Goal: Contribute content

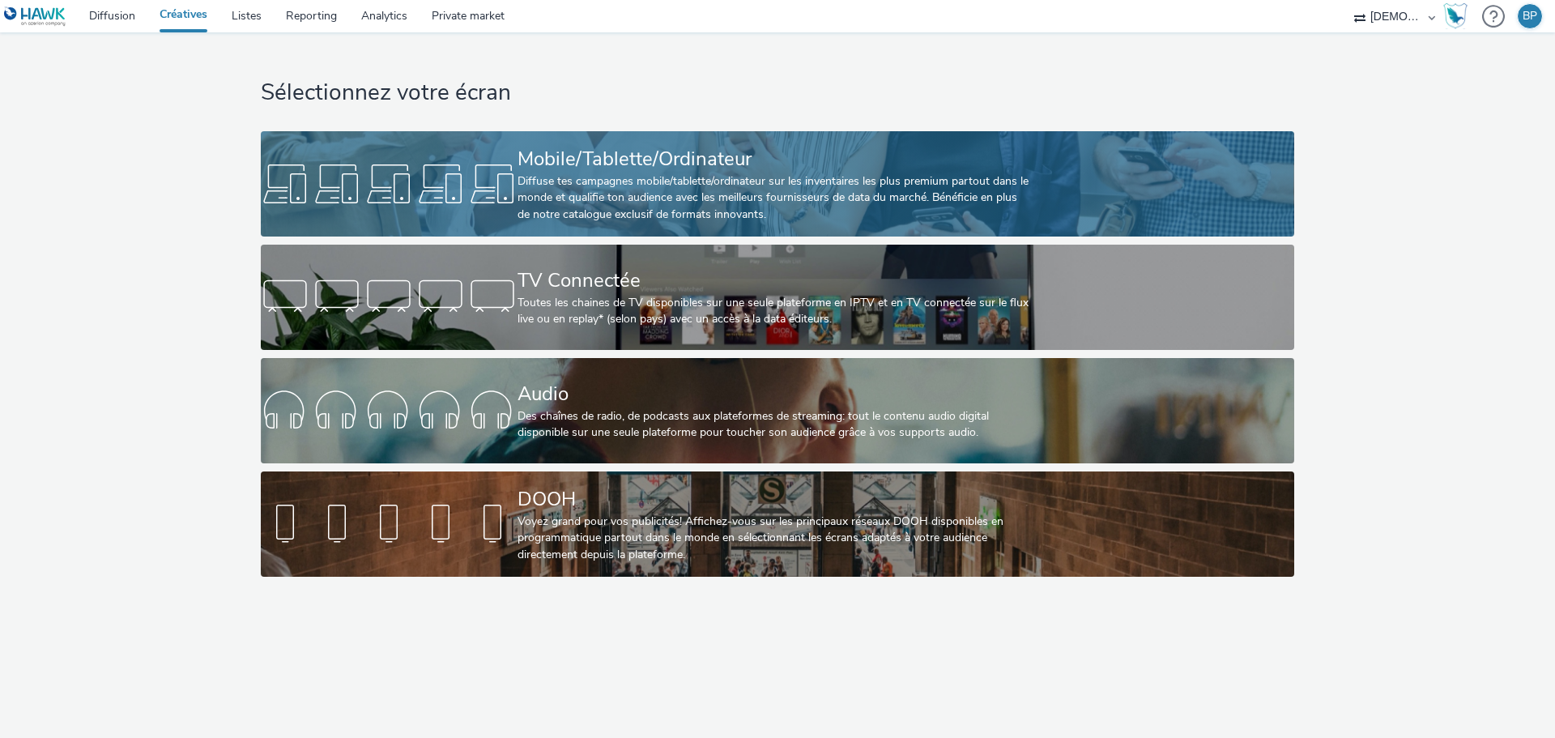
click at [644, 162] on div "Mobile/Tablette/Ordinateur" at bounding box center [773, 159] width 513 height 28
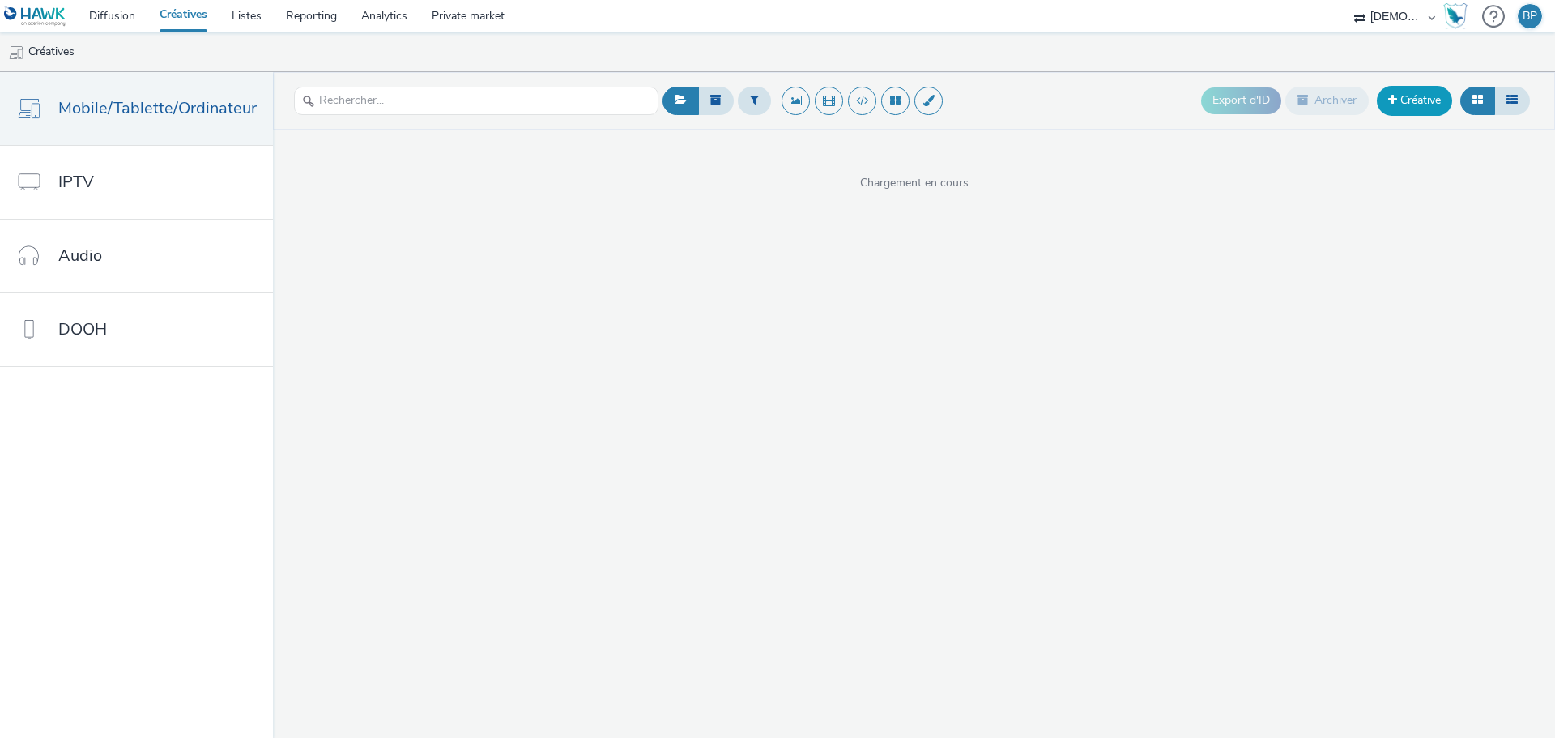
click at [1439, 110] on link "Créative" at bounding box center [1413, 100] width 75 height 29
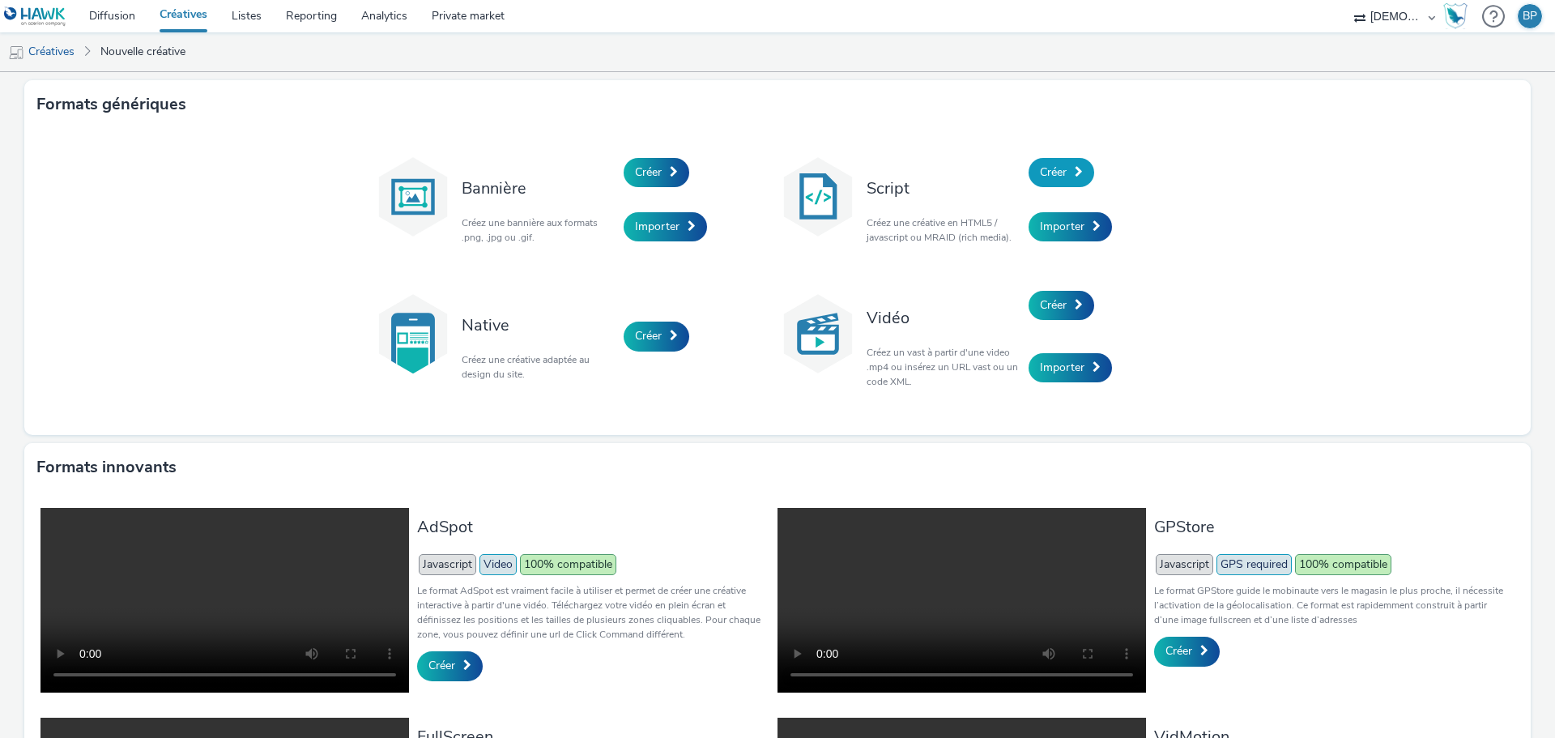
click at [1084, 179] on link "Créer" at bounding box center [1061, 172] width 66 height 29
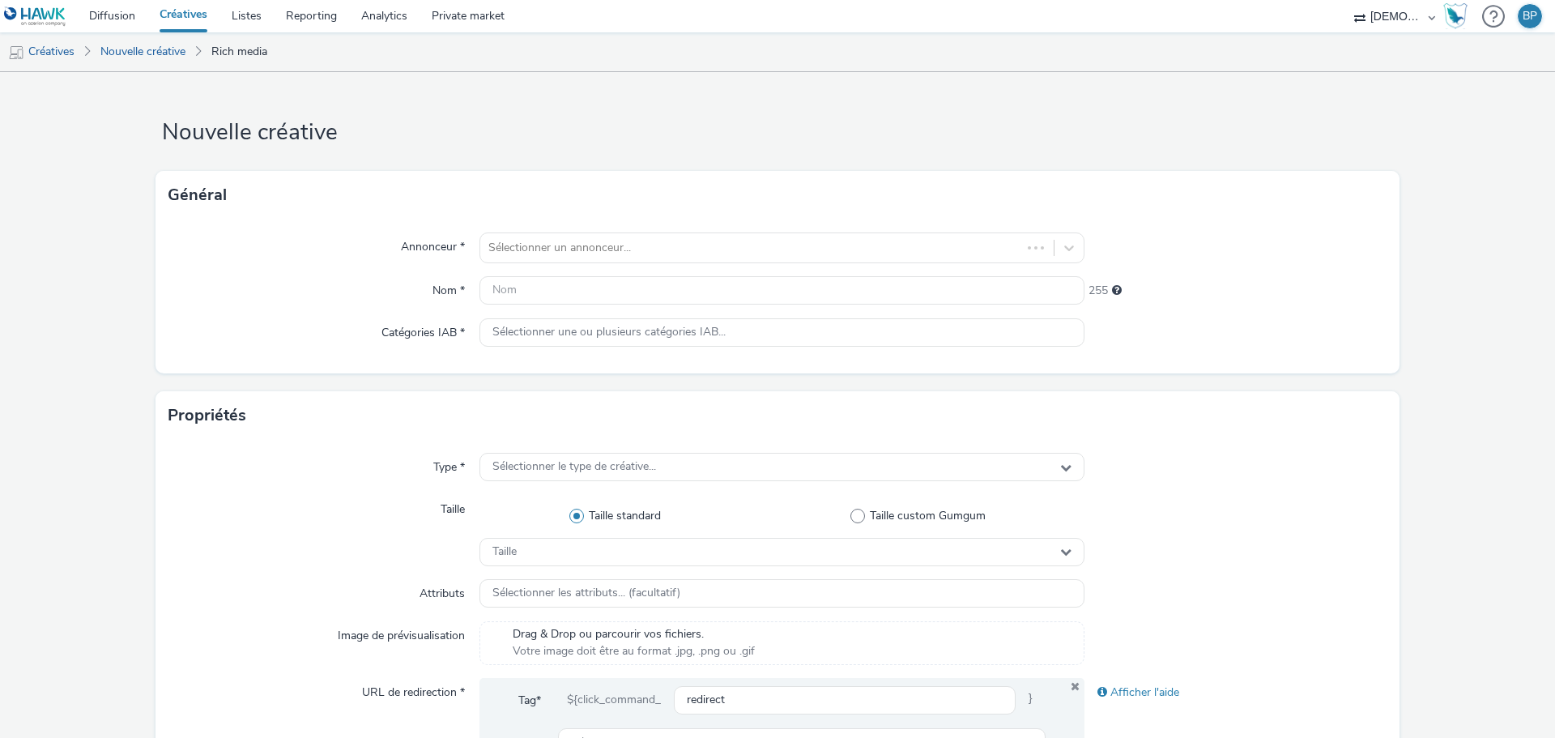
click at [1066, 174] on div "Général" at bounding box center [777, 195] width 1244 height 49
click at [555, 236] on div "Sélectionner un annonceur..." at bounding box center [766, 248] width 573 height 26
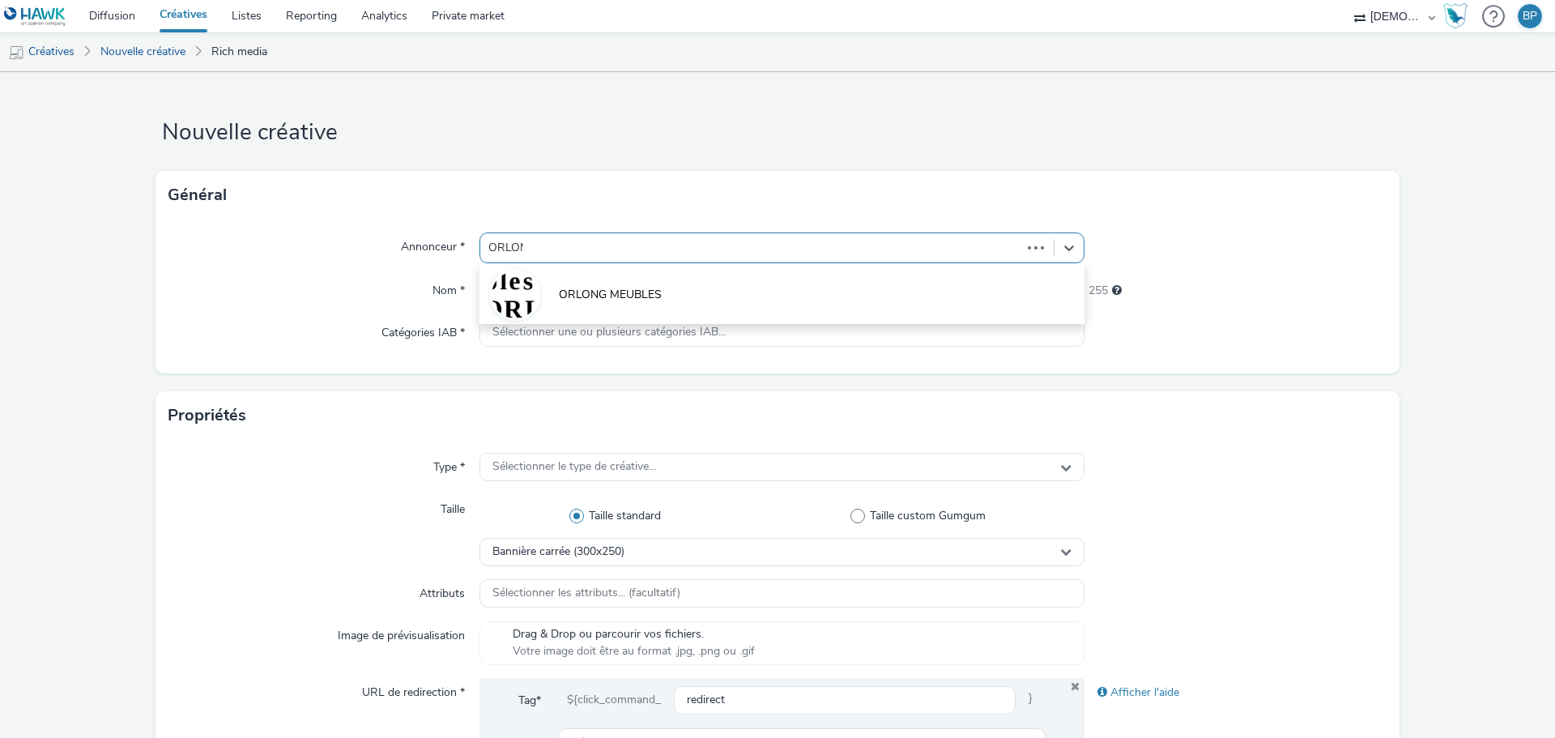
type input "ORLONG"
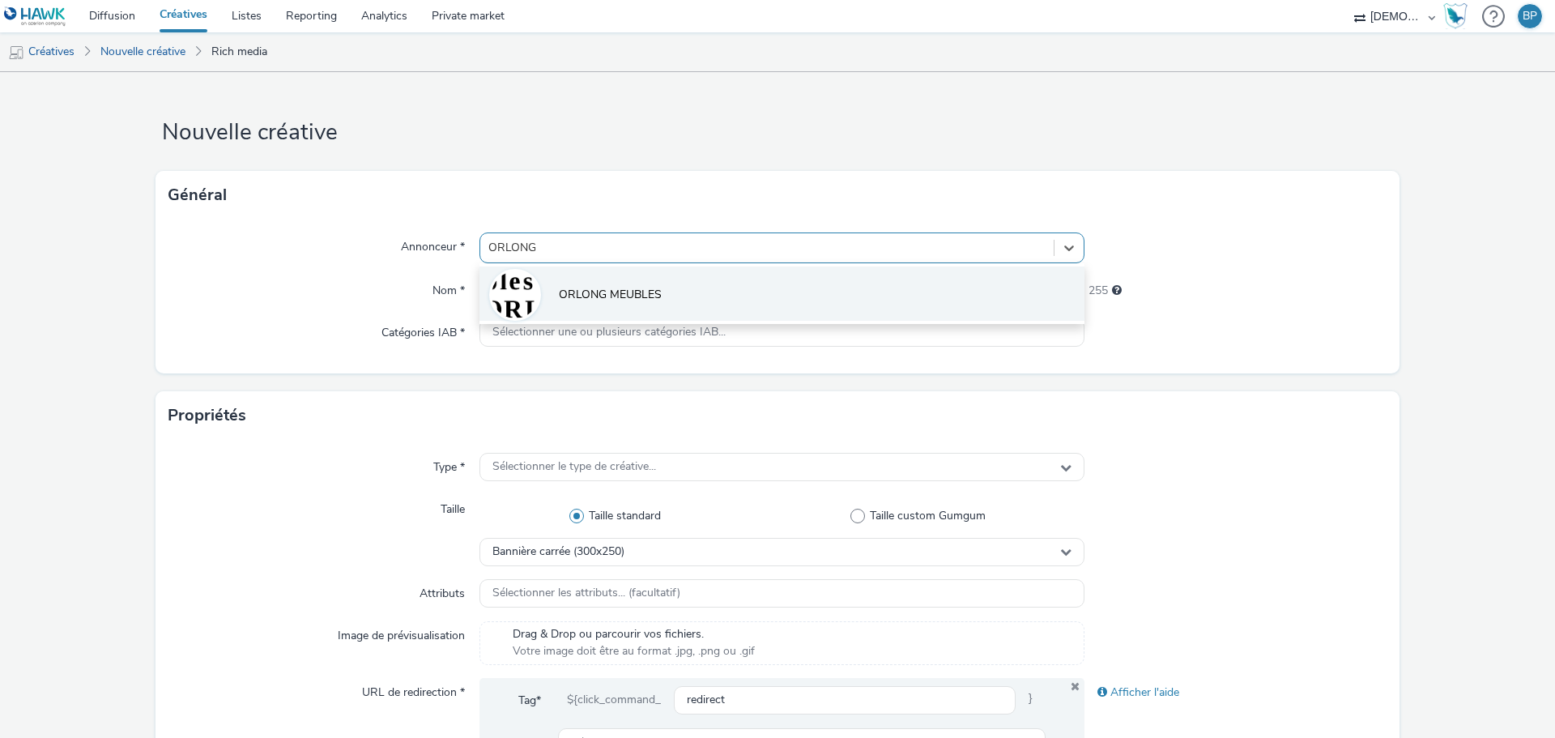
click at [608, 291] on span "ORLONG MEUBLES" at bounding box center [610, 295] width 103 height 16
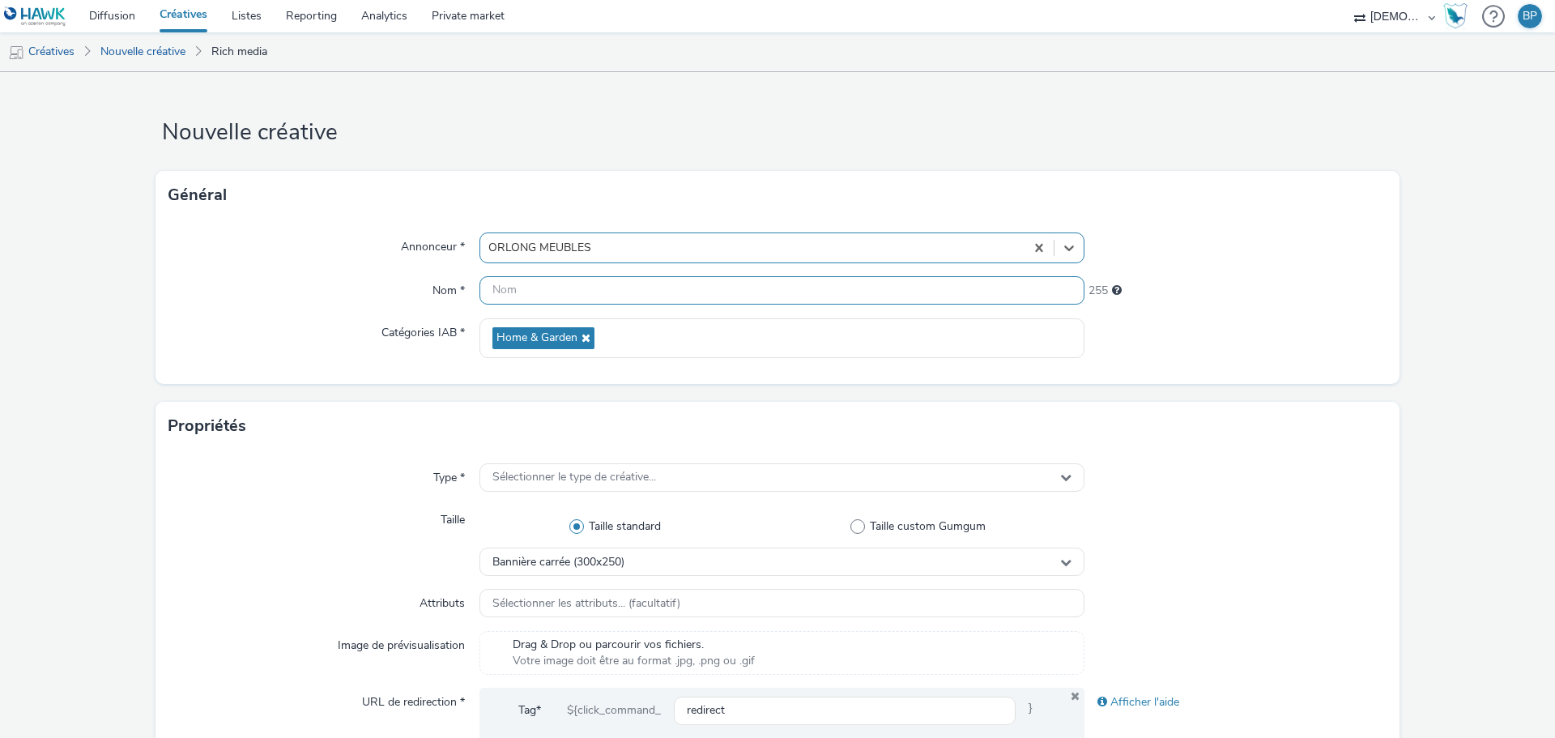
click at [602, 285] on input "text" at bounding box center [781, 290] width 605 height 28
type input "320x480_literie"
click at [1260, 340] on div at bounding box center [1235, 338] width 303 height 40
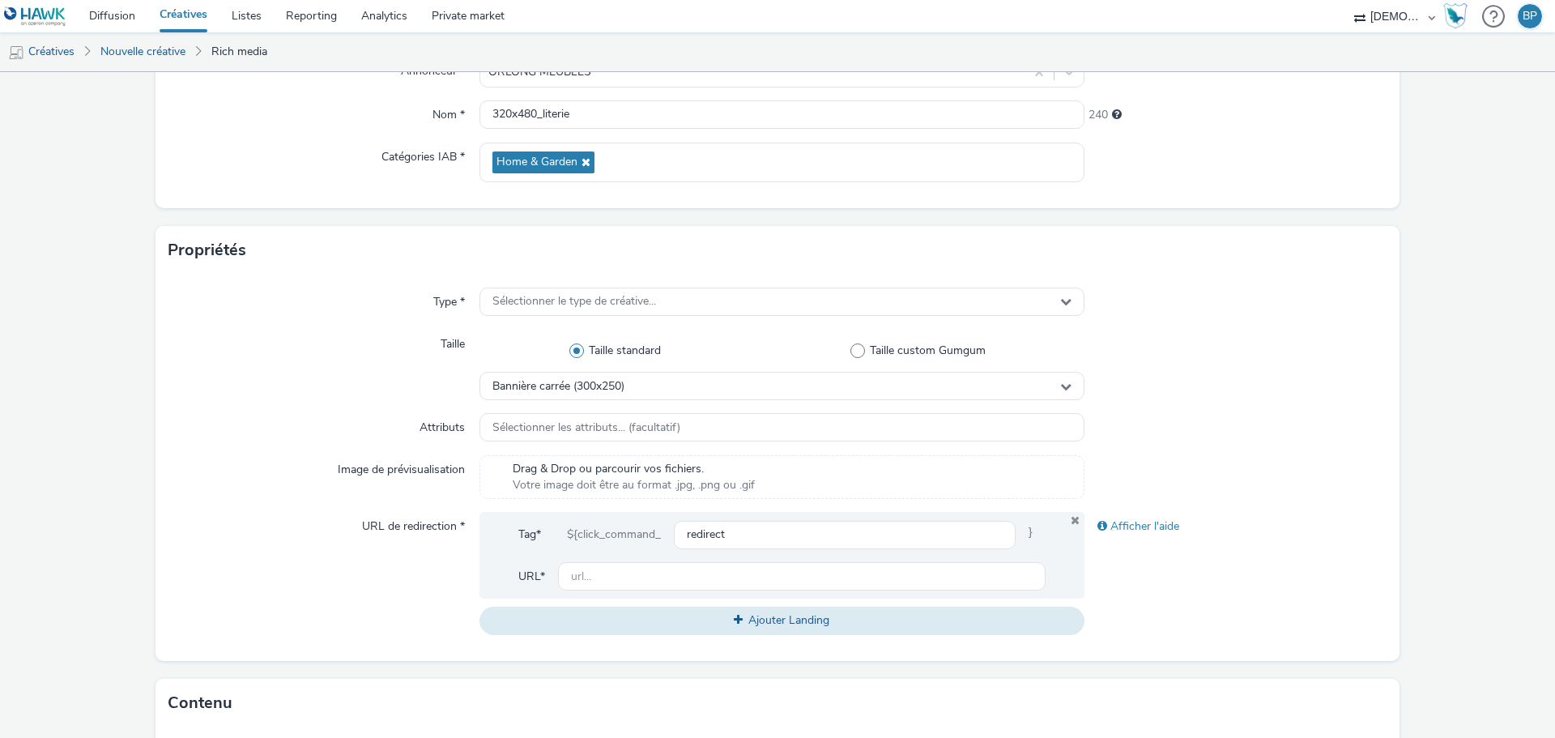
scroll to position [324, 0]
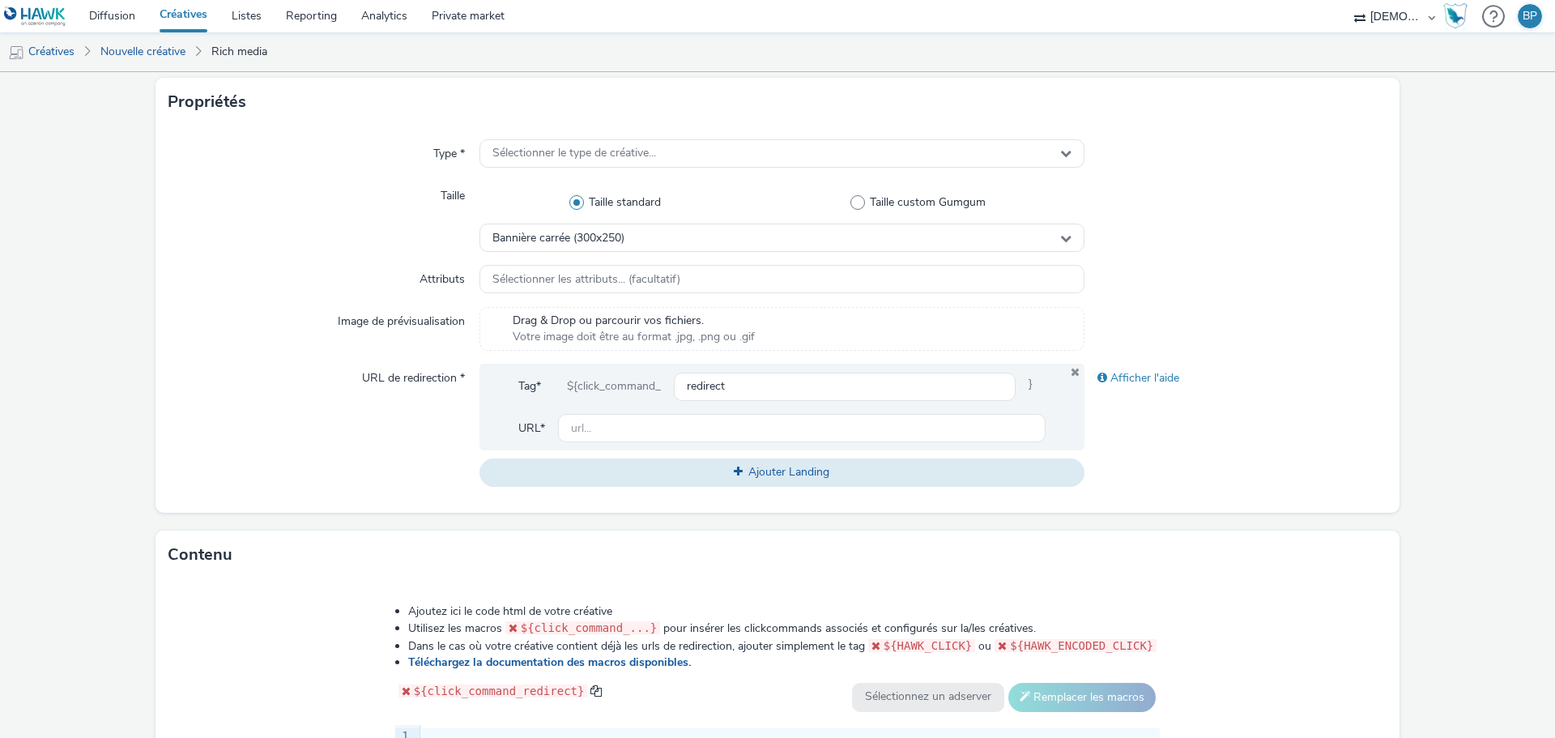
click at [674, 133] on div "Type * Sélectionner le type de créative... Taille Taille standard Taille custom…" at bounding box center [777, 319] width 1244 height 386
click at [674, 153] on div "Sélectionner le type de créative..." at bounding box center [781, 153] width 605 height 28
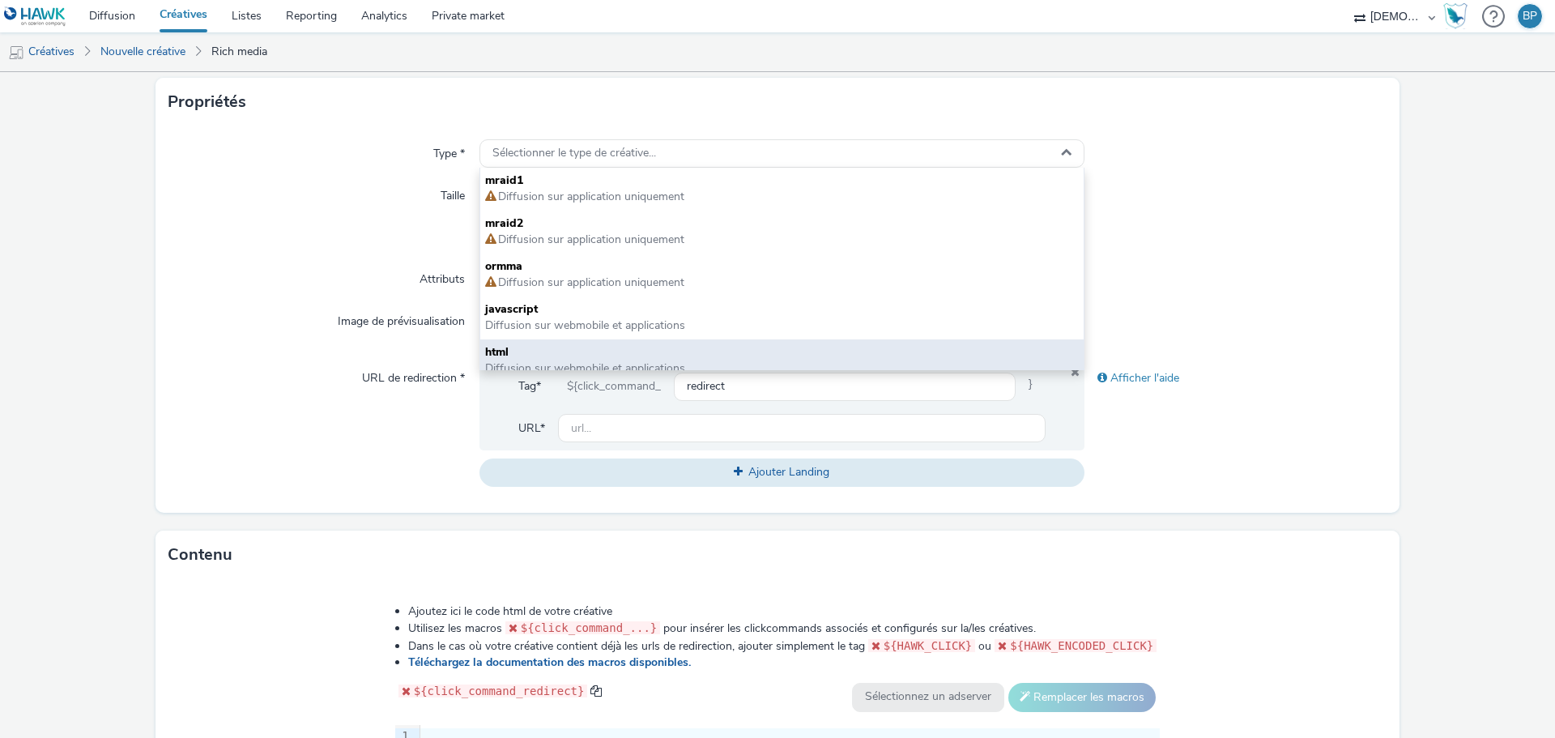
click at [531, 351] on span "html" at bounding box center [782, 352] width 594 height 16
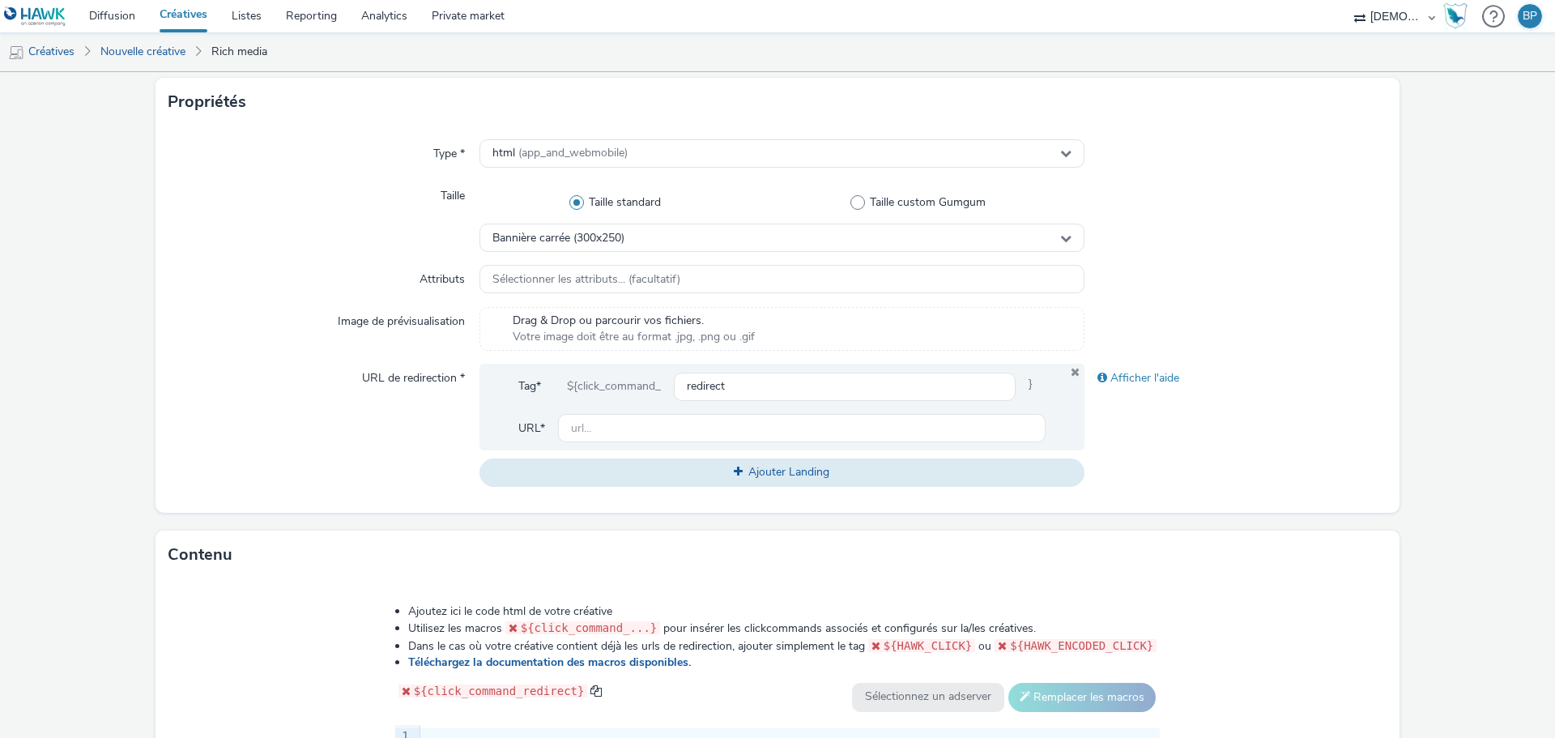
click at [544, 199] on label "Taille standard" at bounding box center [619, 202] width 281 height 16
click at [614, 199] on input "Taille standard" at bounding box center [619, 203] width 11 height 11
click at [547, 244] on span "Bannière carrée (300x250)" at bounding box center [558, 239] width 132 height 14
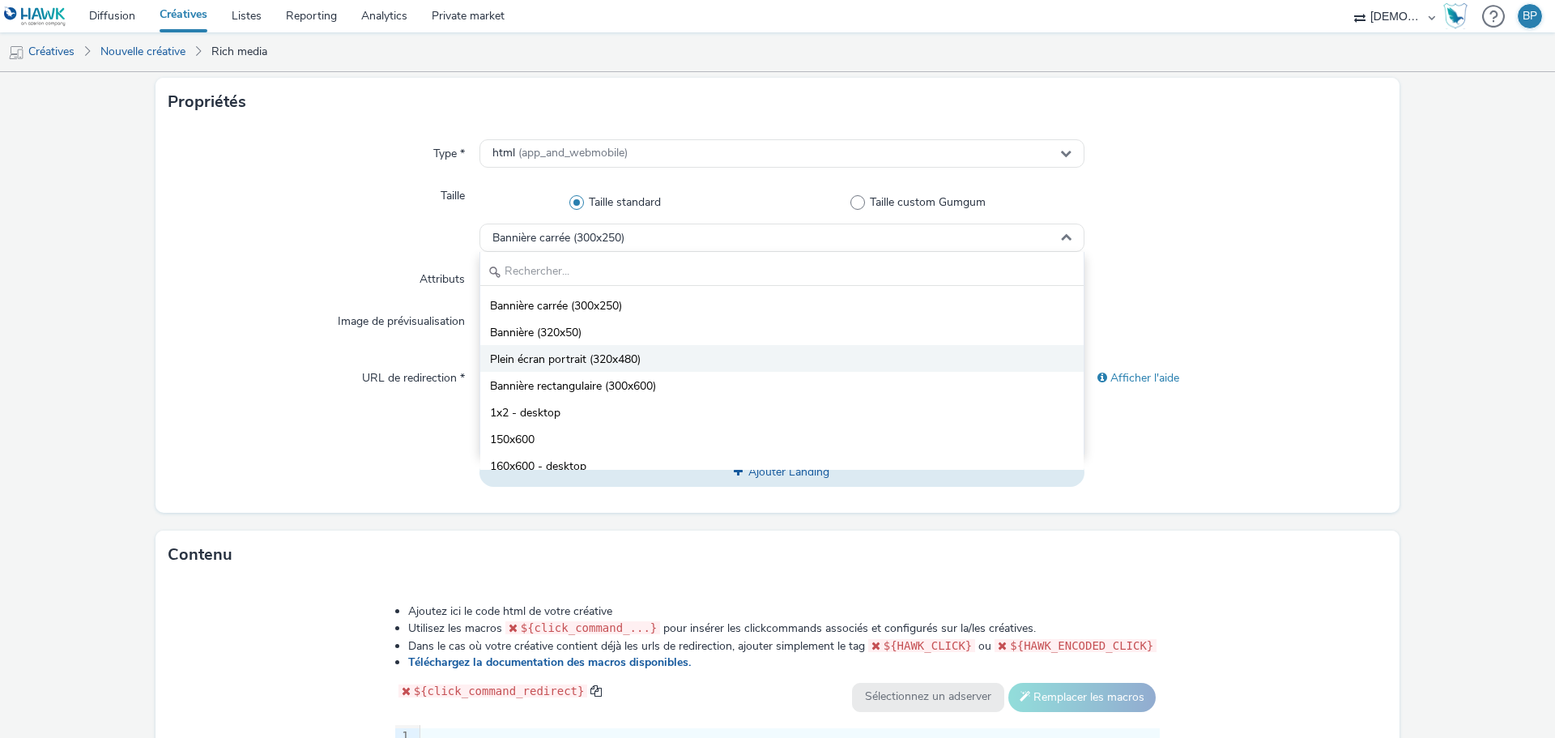
click at [578, 362] on span "Plein écran portrait (320x480)" at bounding box center [565, 359] width 151 height 16
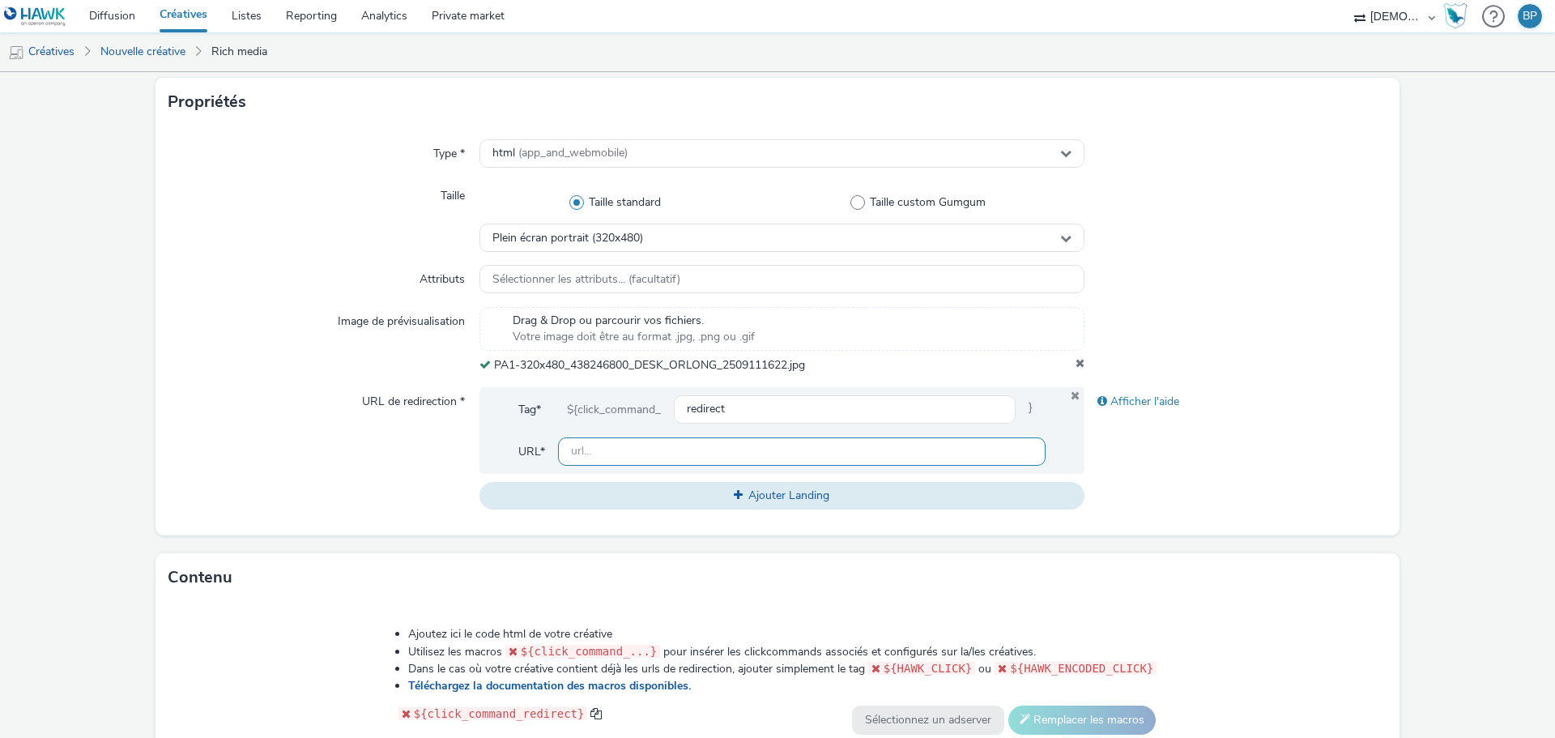
drag, startPoint x: 657, startPoint y: 449, endPoint x: 894, endPoint y: 474, distance: 238.7
click at [657, 449] on input "text" at bounding box center [801, 451] width 487 height 28
paste input "[URL][DOMAIN_NAME]"
type input "[URL][DOMAIN_NAME]"
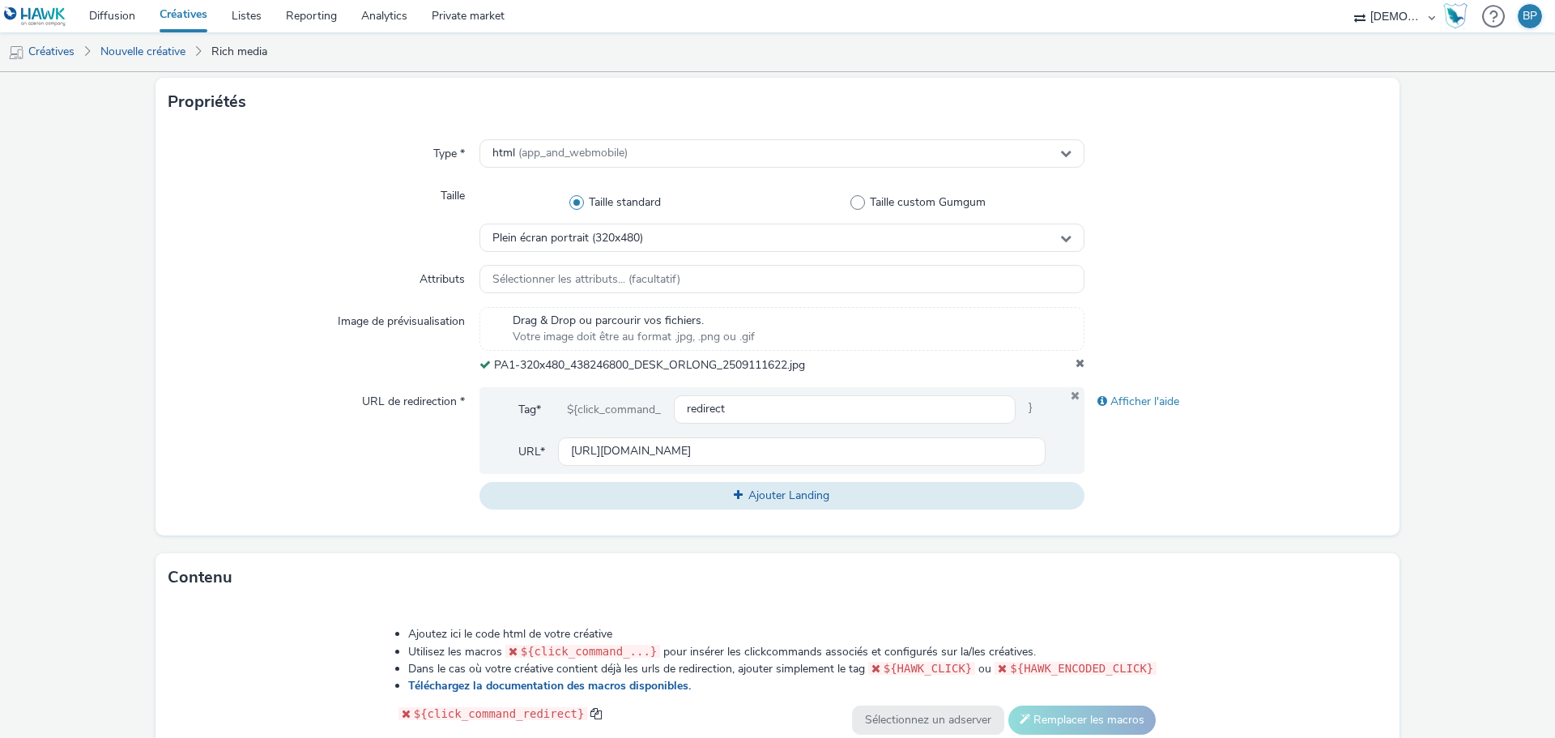
click at [1218, 553] on div "Contenu" at bounding box center [777, 577] width 1244 height 49
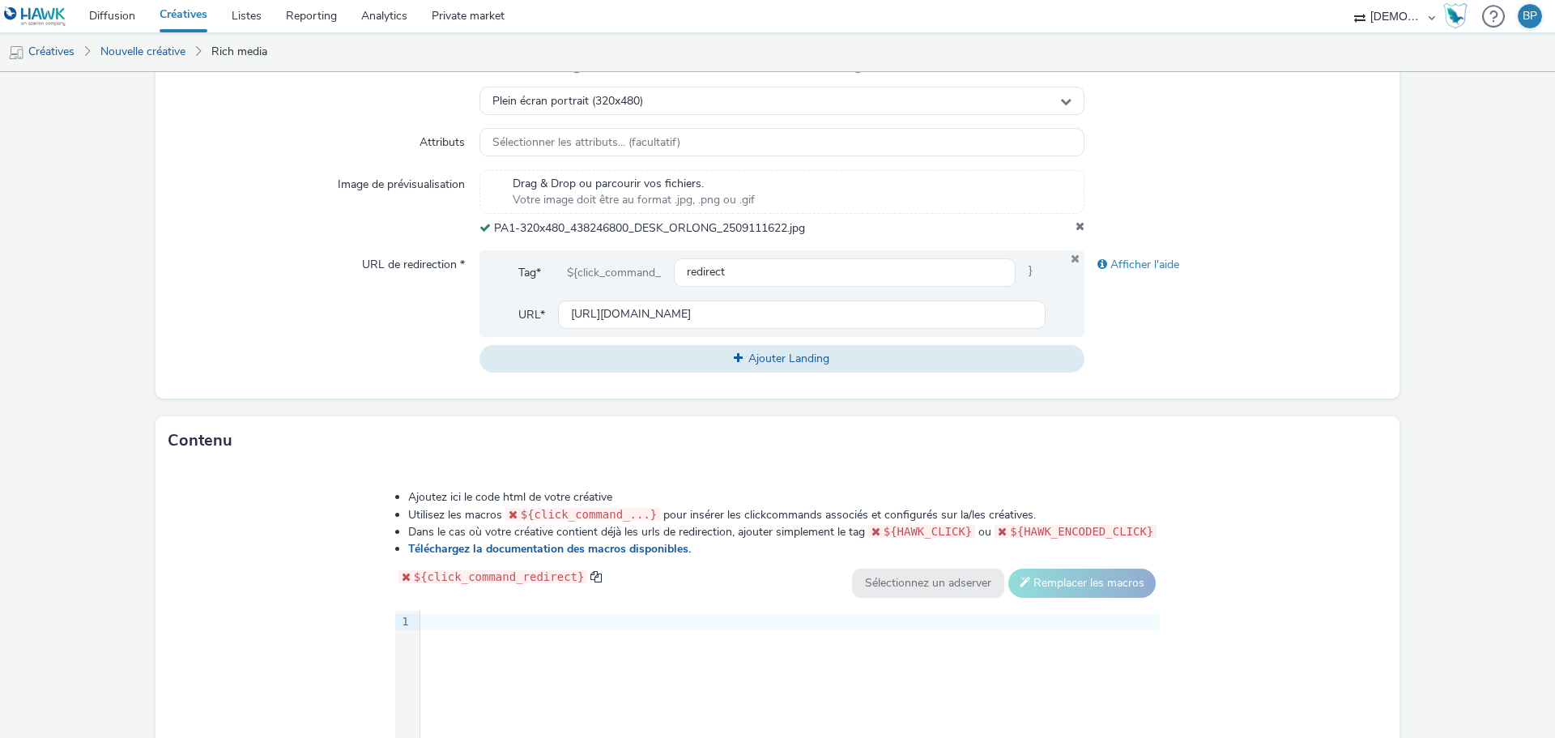
scroll to position [567, 0]
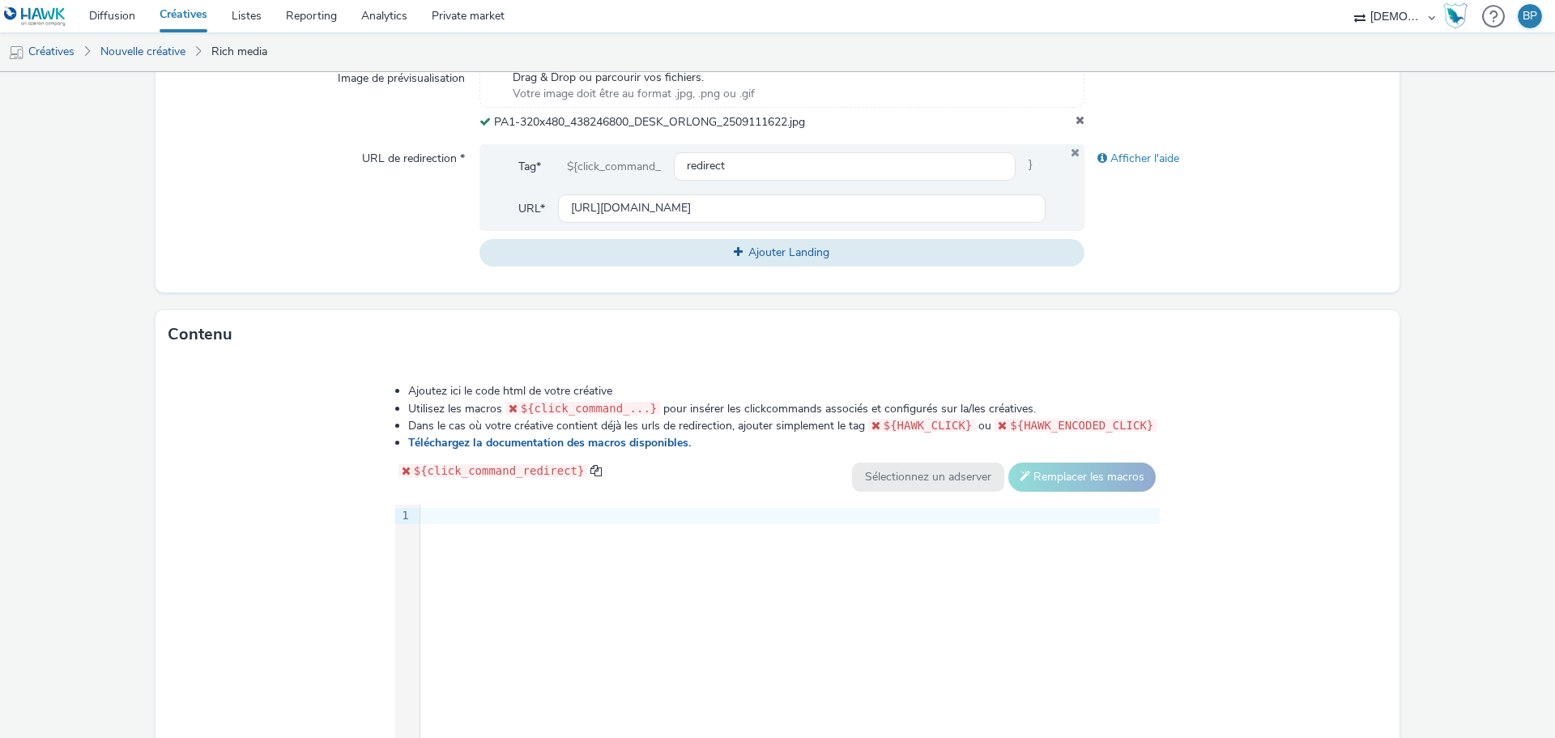
click at [1339, 535] on div "Ajoutez ici le code html de votre créative Utilisez les macros ${click_command_…" at bounding box center [777, 577] width 1244 height 437
click at [866, 513] on div at bounding box center [789, 516] width 739 height 16
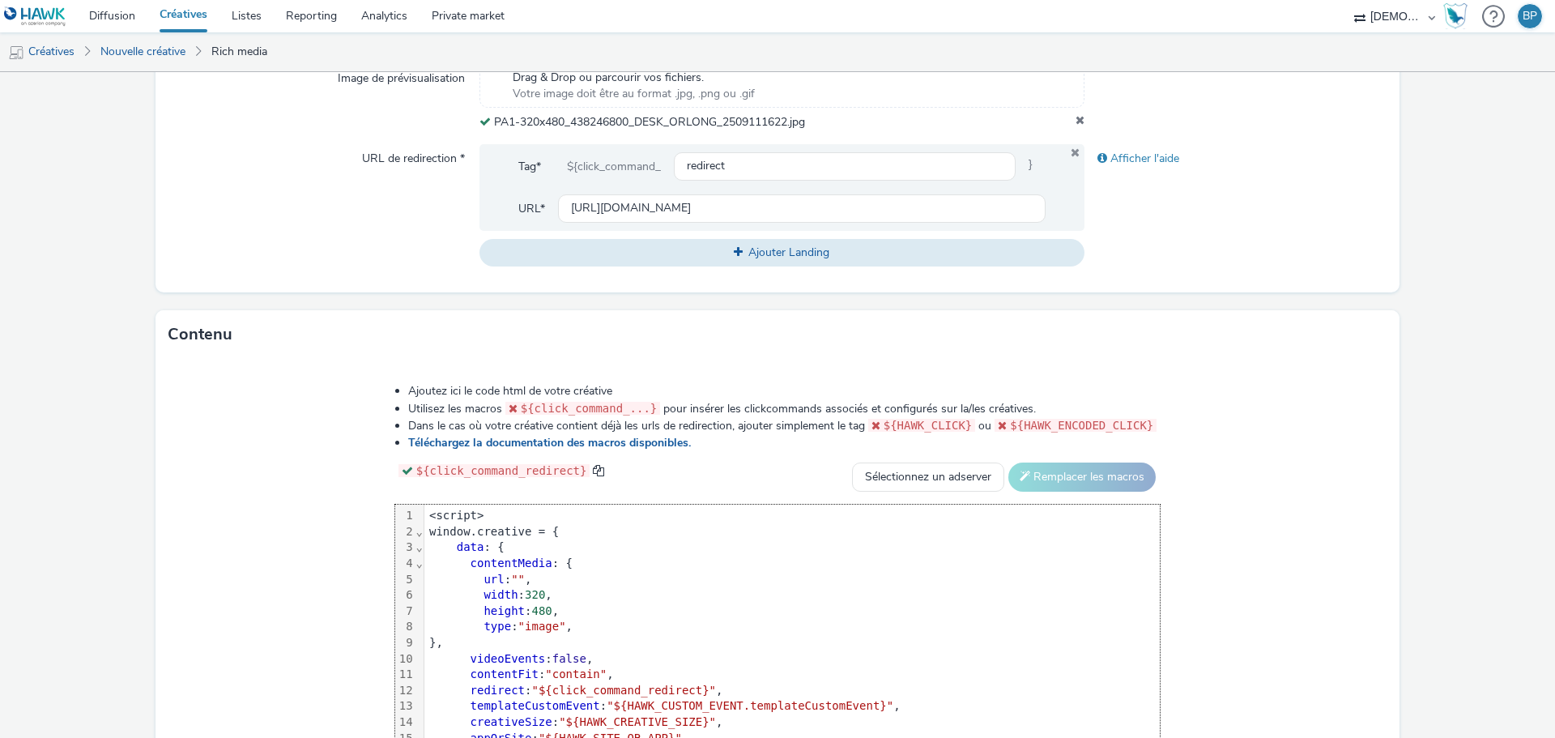
scroll to position [80, 0]
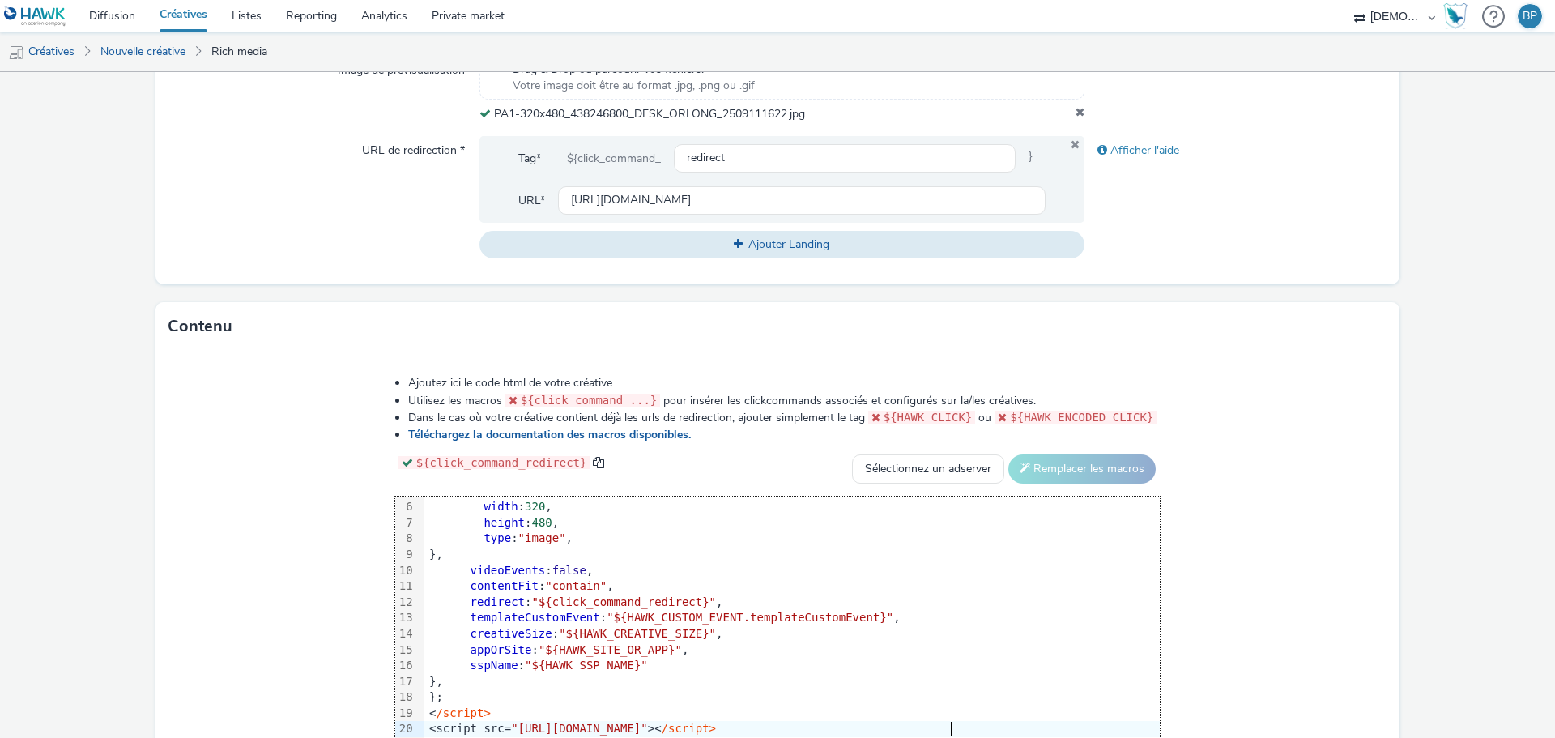
click at [1323, 611] on div "Ajoutez ici le code html de votre créative Utilisez les macros ${click_command_…" at bounding box center [777, 569] width 1244 height 437
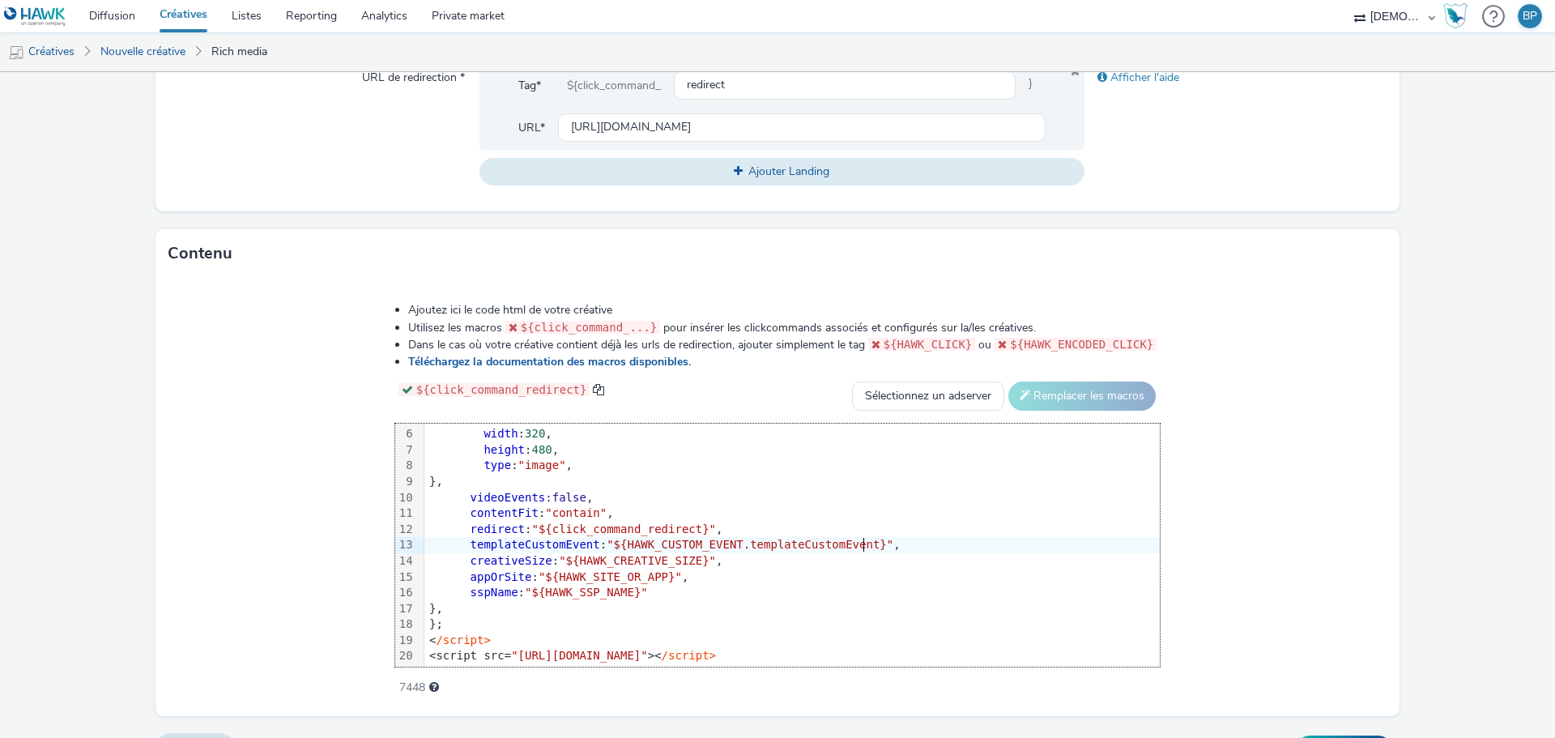
scroll to position [684, 0]
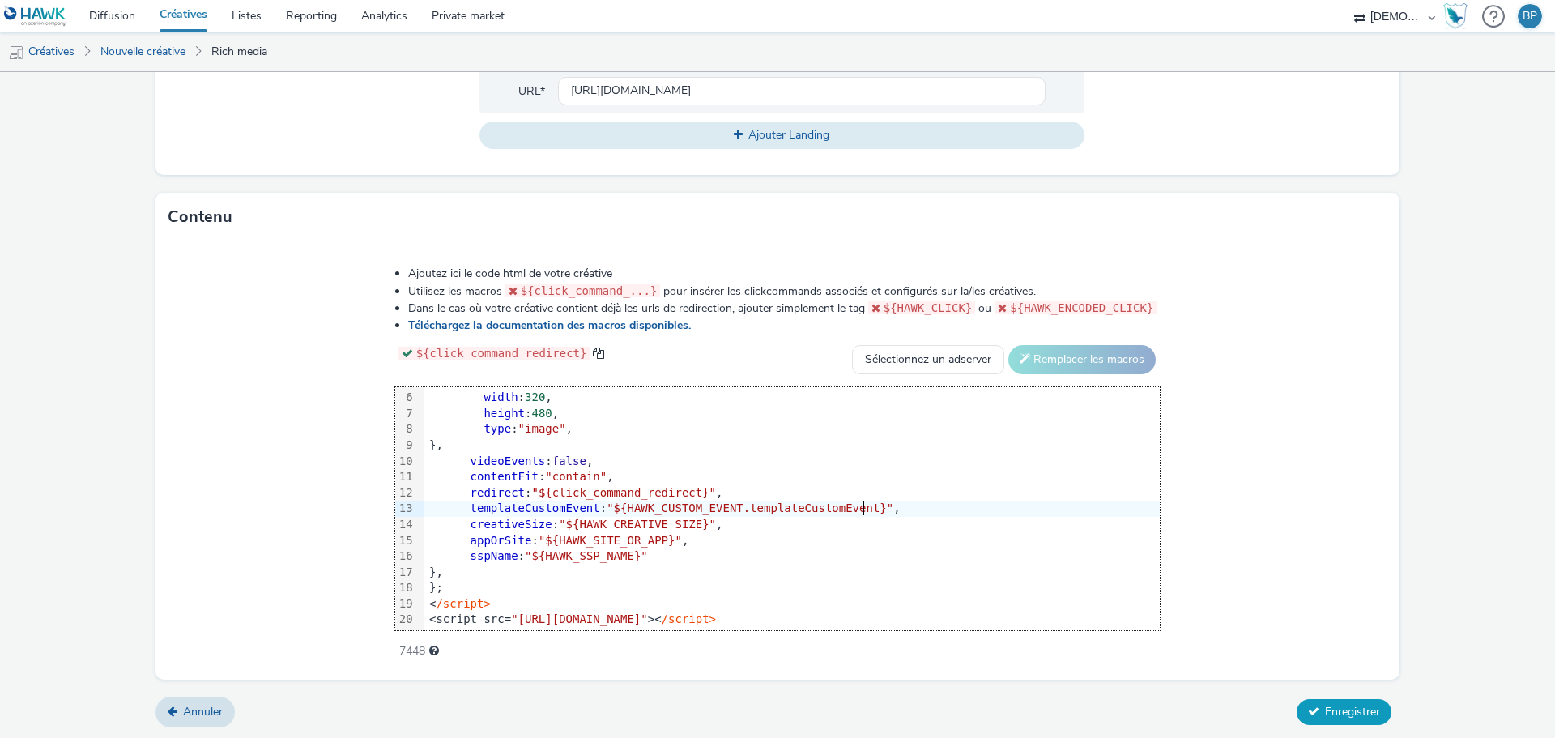
click at [1345, 706] on span "Enregistrer" at bounding box center [1352, 711] width 55 height 15
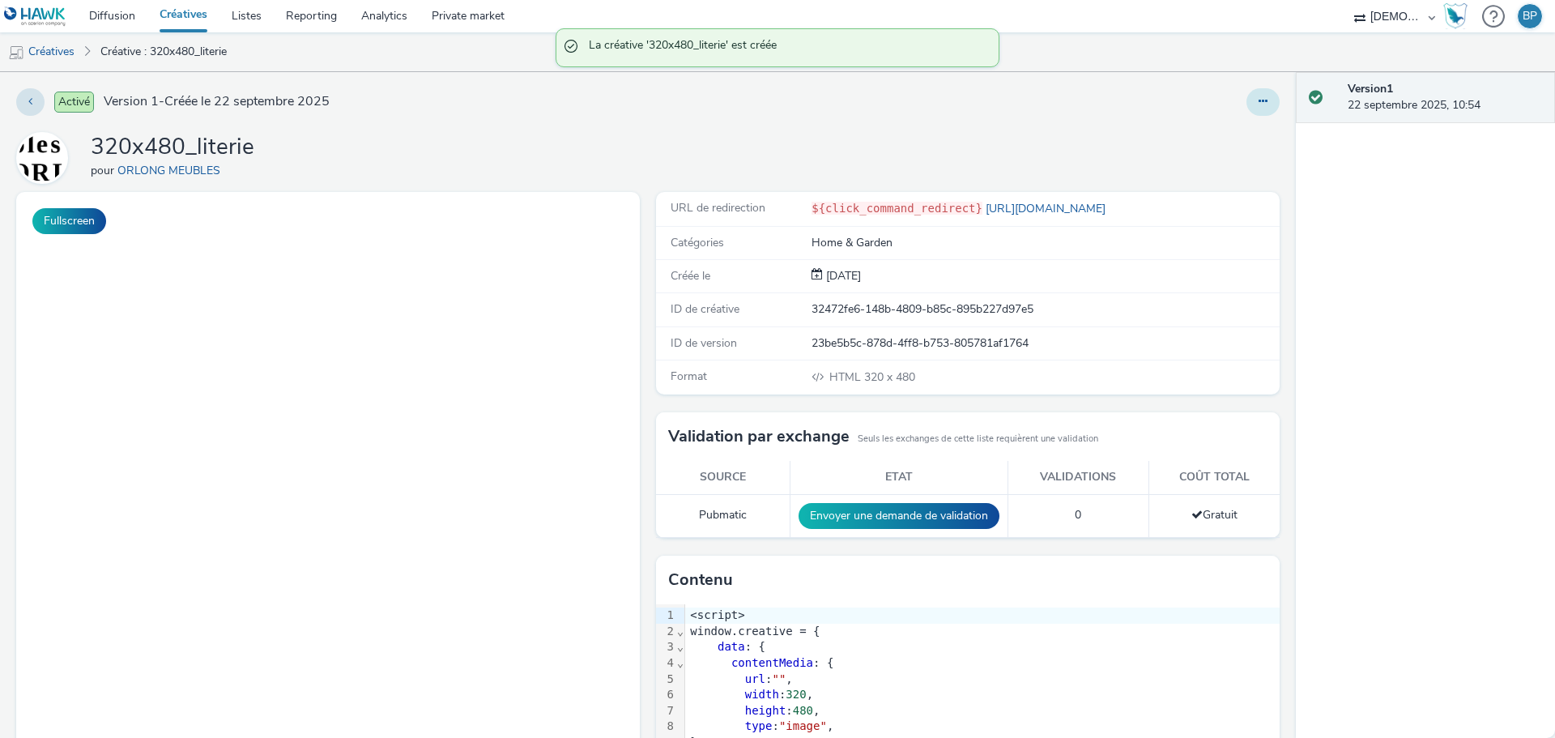
click at [1246, 100] on button at bounding box center [1262, 102] width 33 height 28
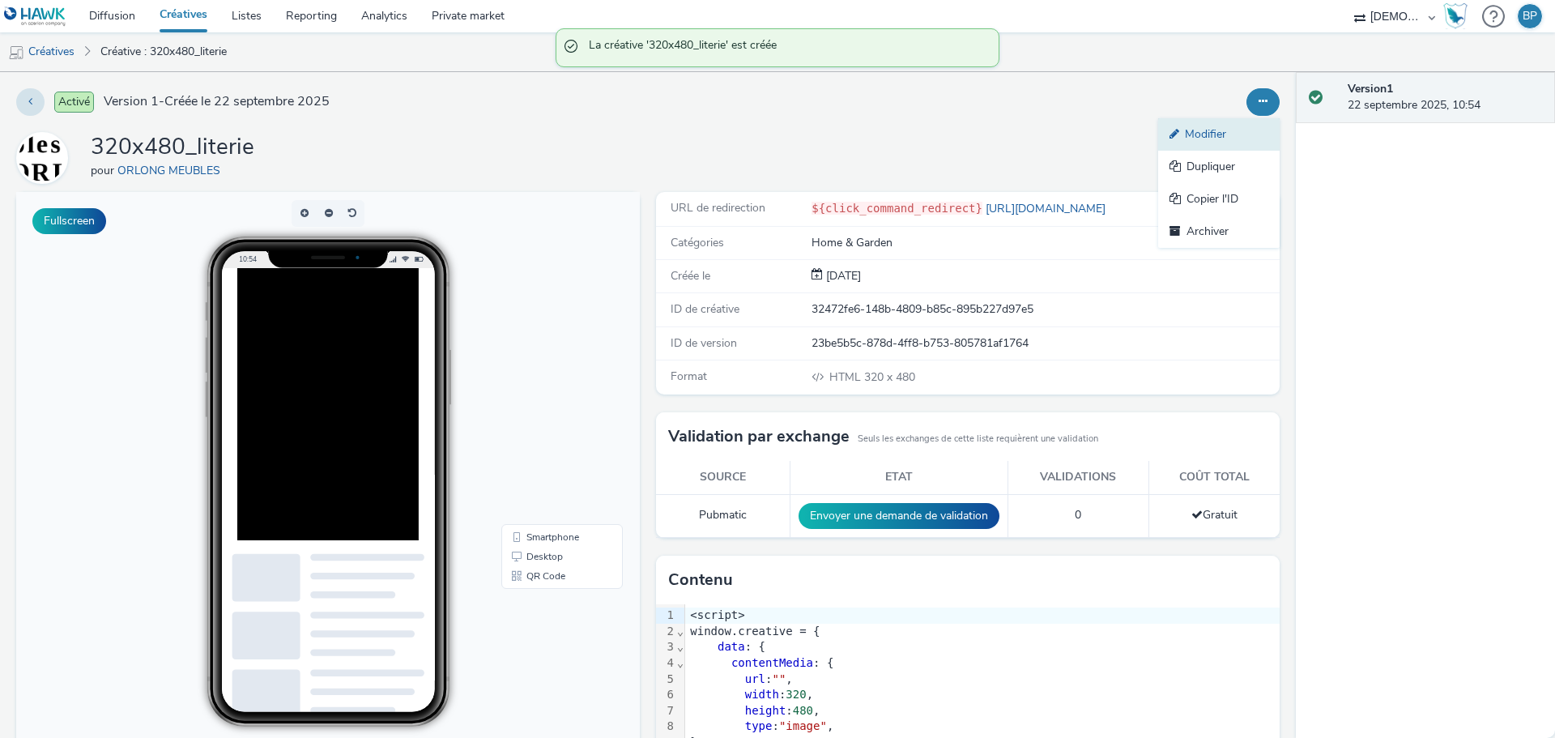
click at [1200, 136] on link "Modifier" at bounding box center [1218, 134] width 121 height 32
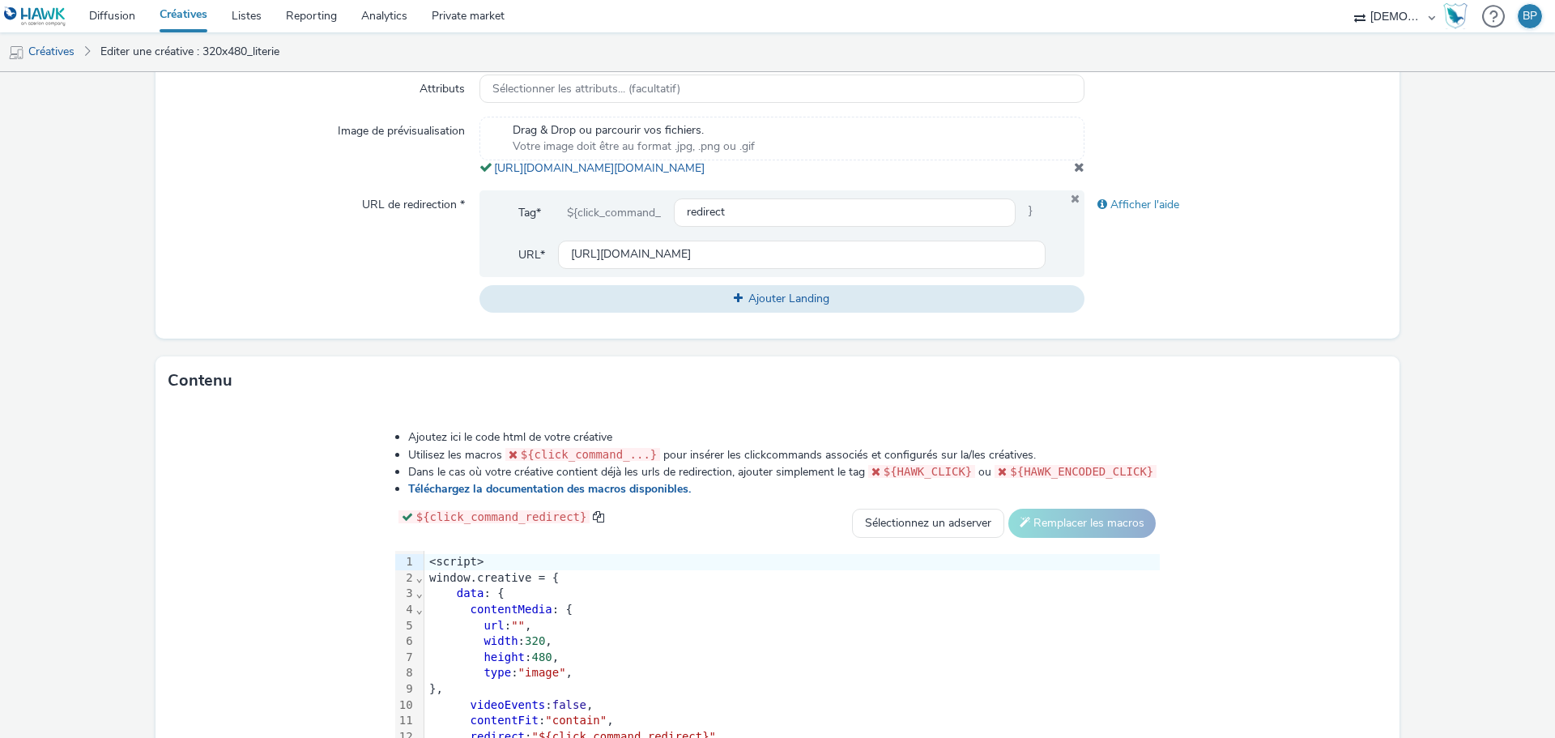
scroll to position [486, 0]
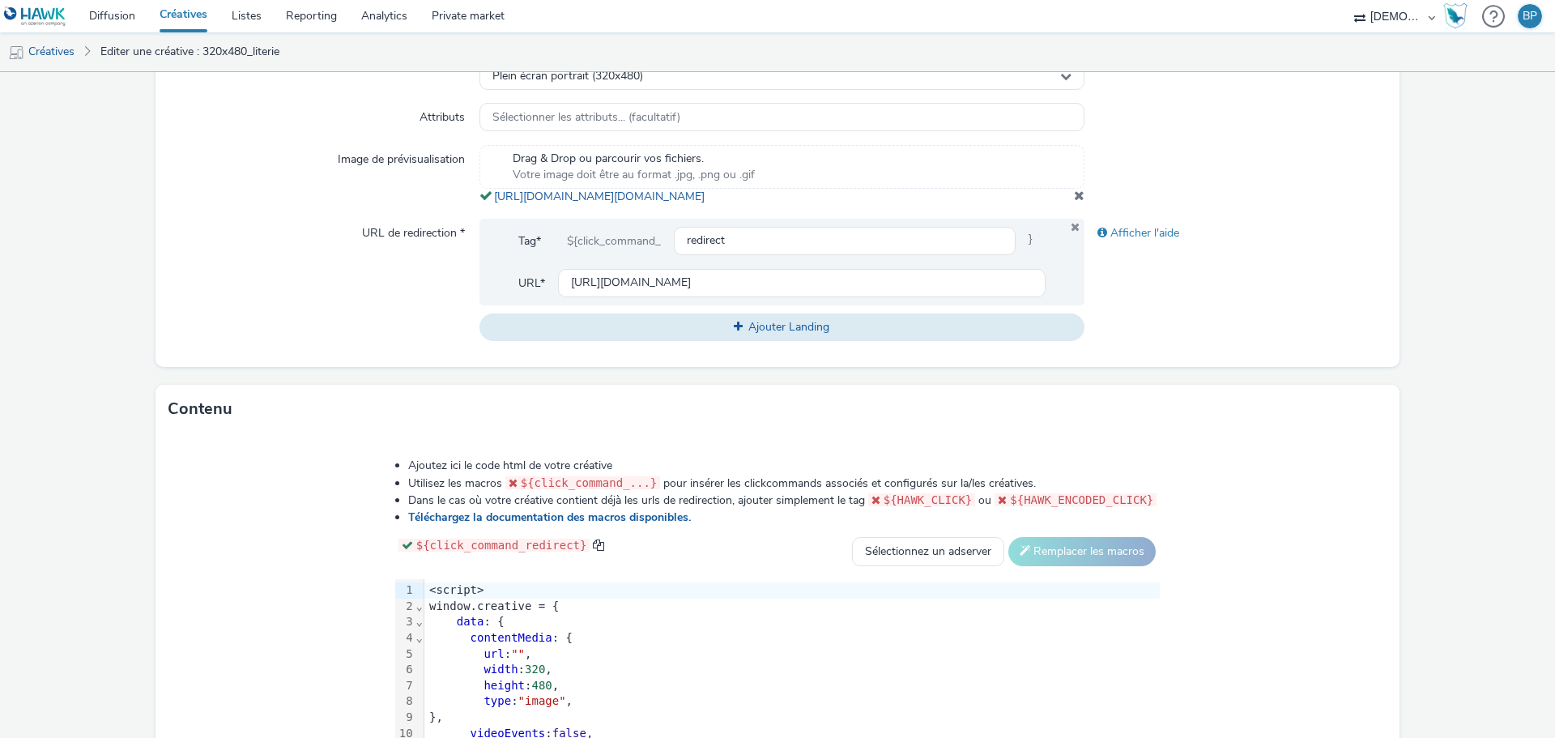
copy span "[URL][DOMAIN_NAME][DOMAIN_NAME]"
drag, startPoint x: 874, startPoint y: 218, endPoint x: 487, endPoint y: 200, distance: 386.6
click at [487, 200] on div "Drag & Drop ou parcourir vos fichiers. Votre image doit être au format .jpg, .p…" at bounding box center [781, 175] width 605 height 60
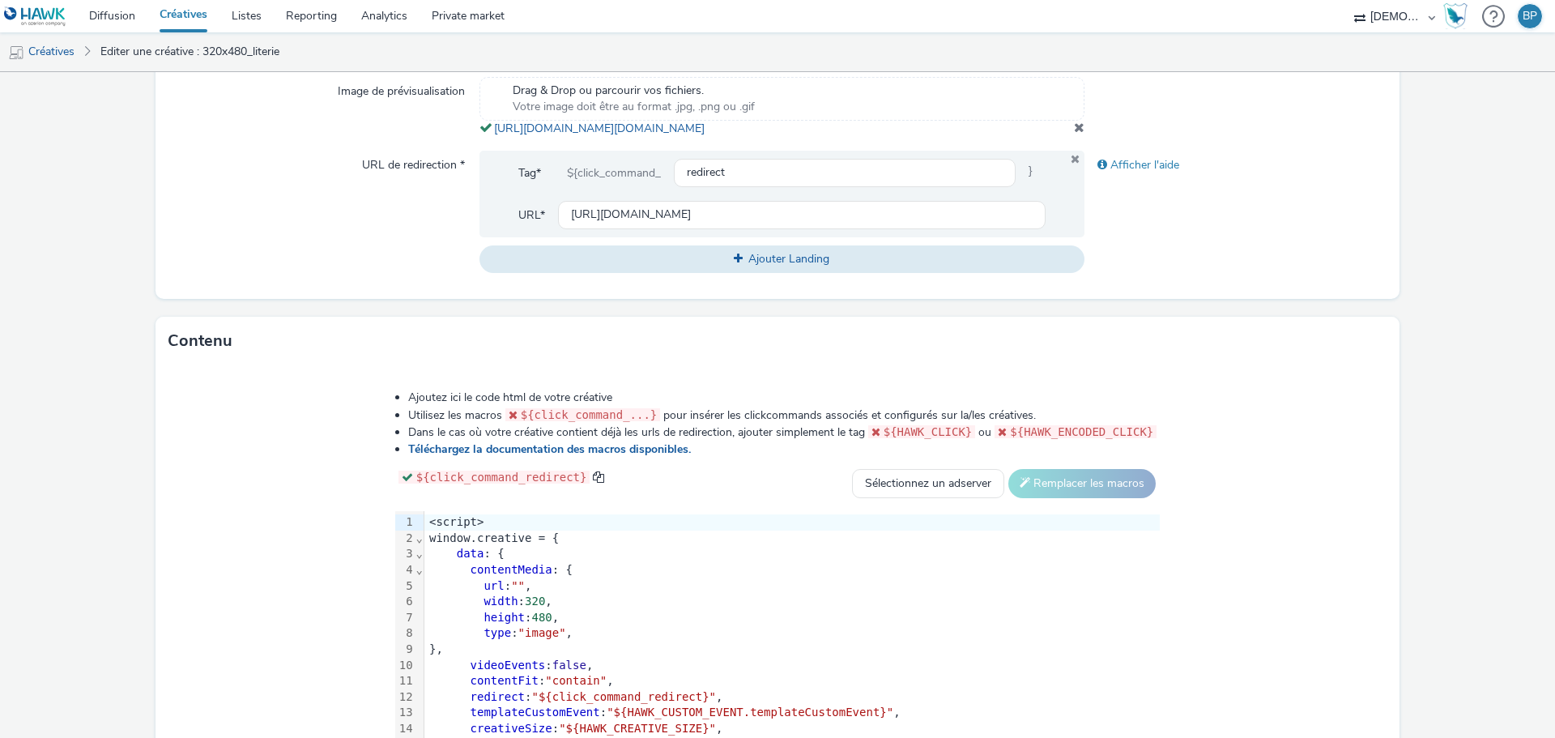
scroll to position [694, 0]
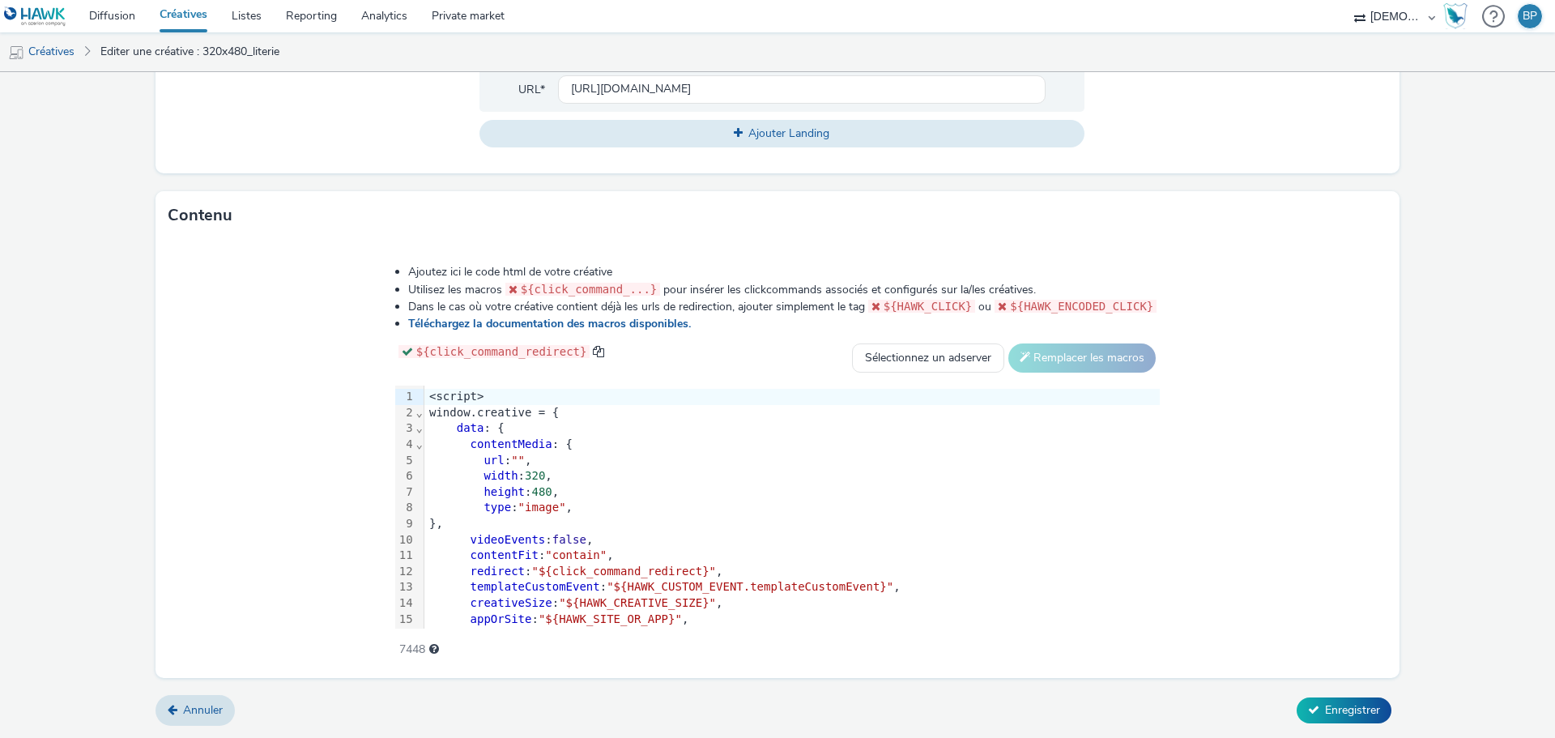
click at [521, 453] on div "url : "" ," at bounding box center [791, 461] width 735 height 16
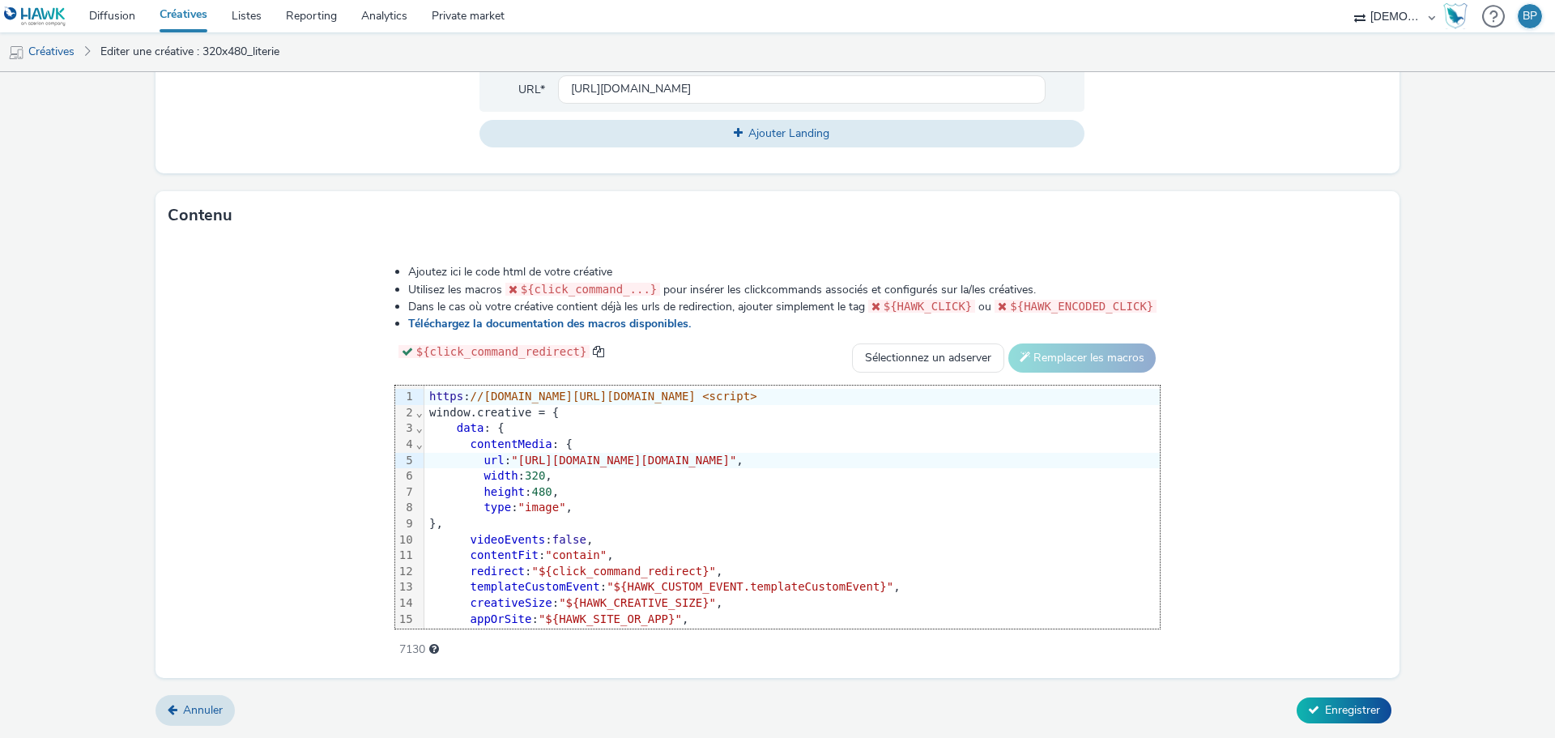
scroll to position [0, 42]
click at [1330, 700] on button "Enregistrer" at bounding box center [1343, 710] width 95 height 26
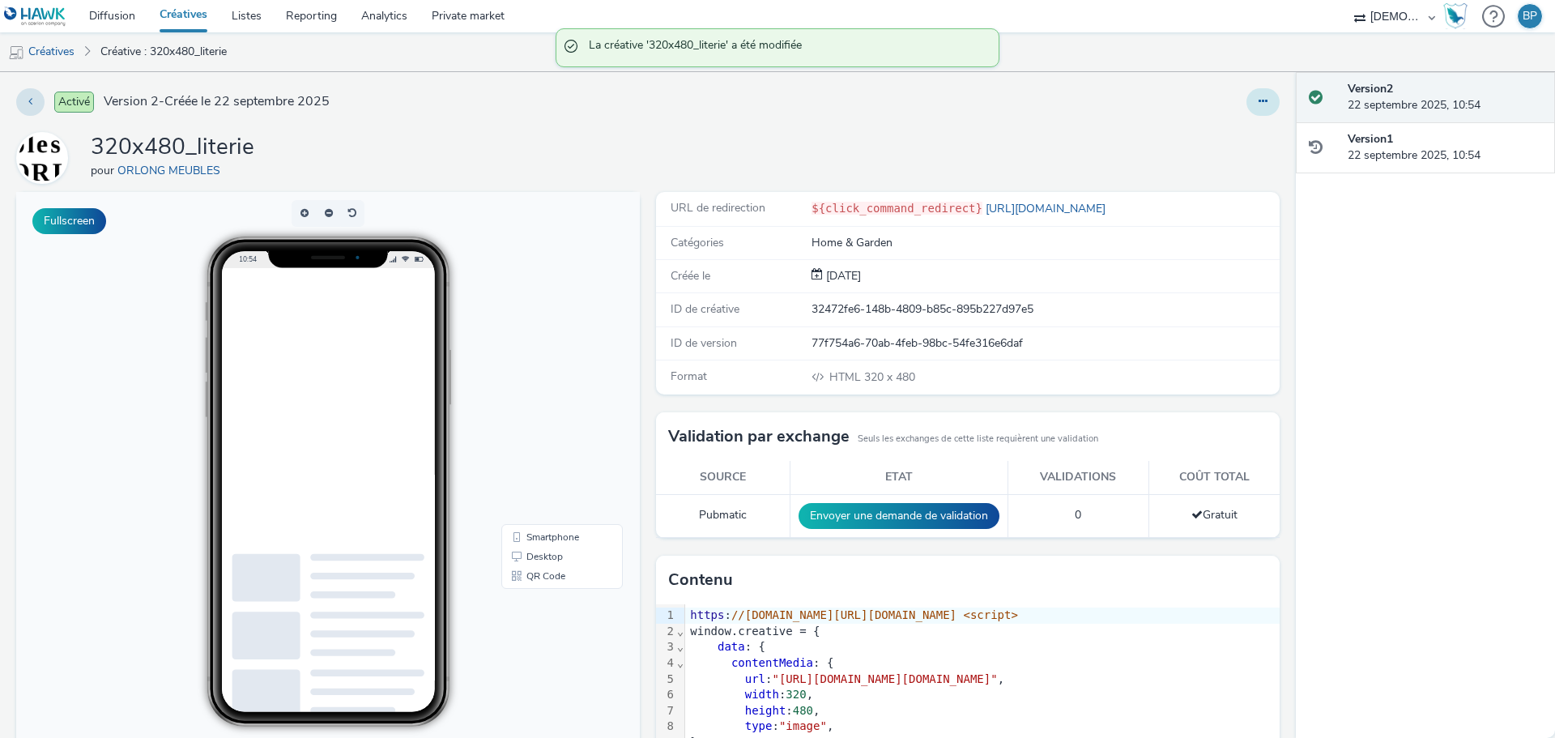
click at [1258, 98] on icon at bounding box center [1262, 101] width 9 height 11
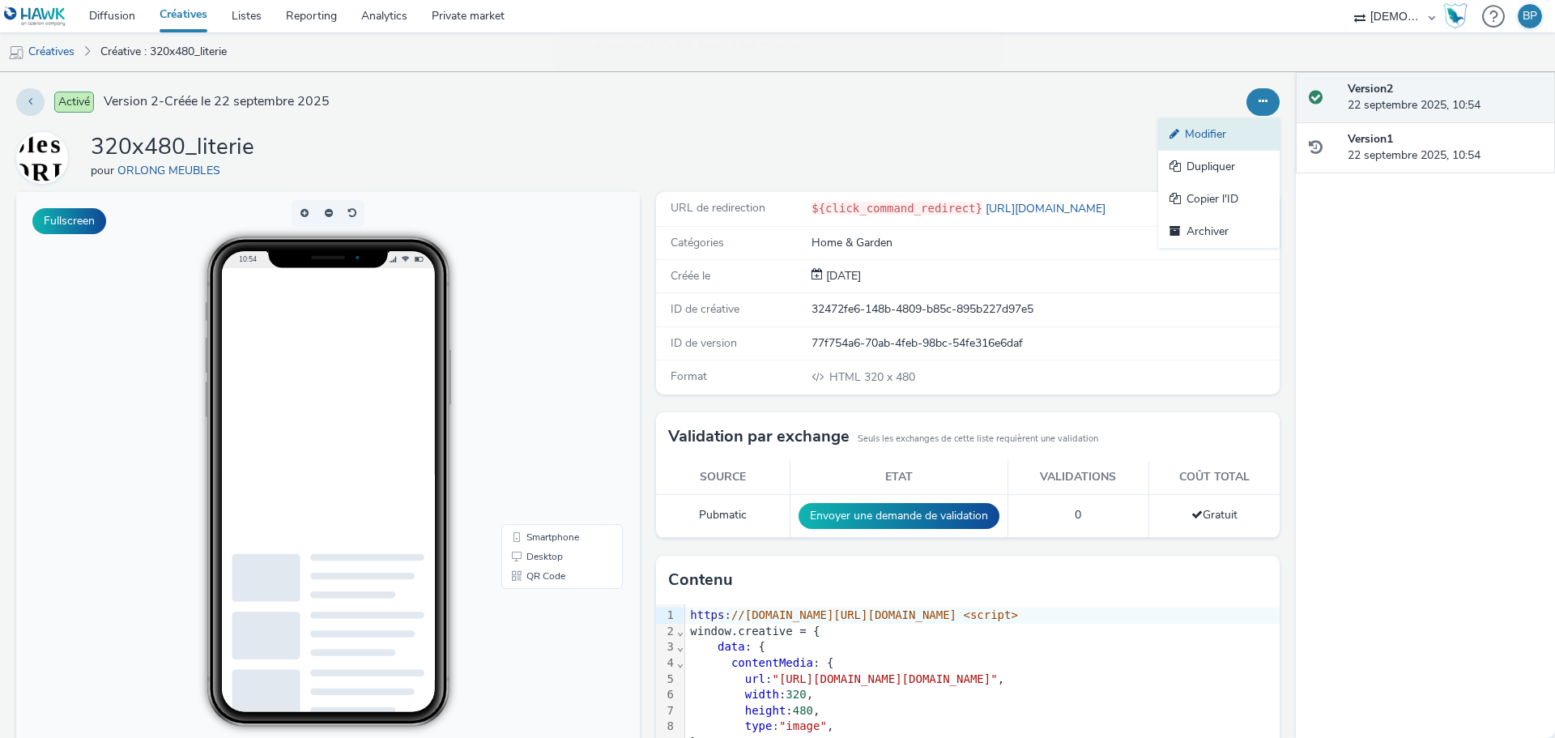
click at [1208, 137] on link "Modifier" at bounding box center [1218, 134] width 121 height 32
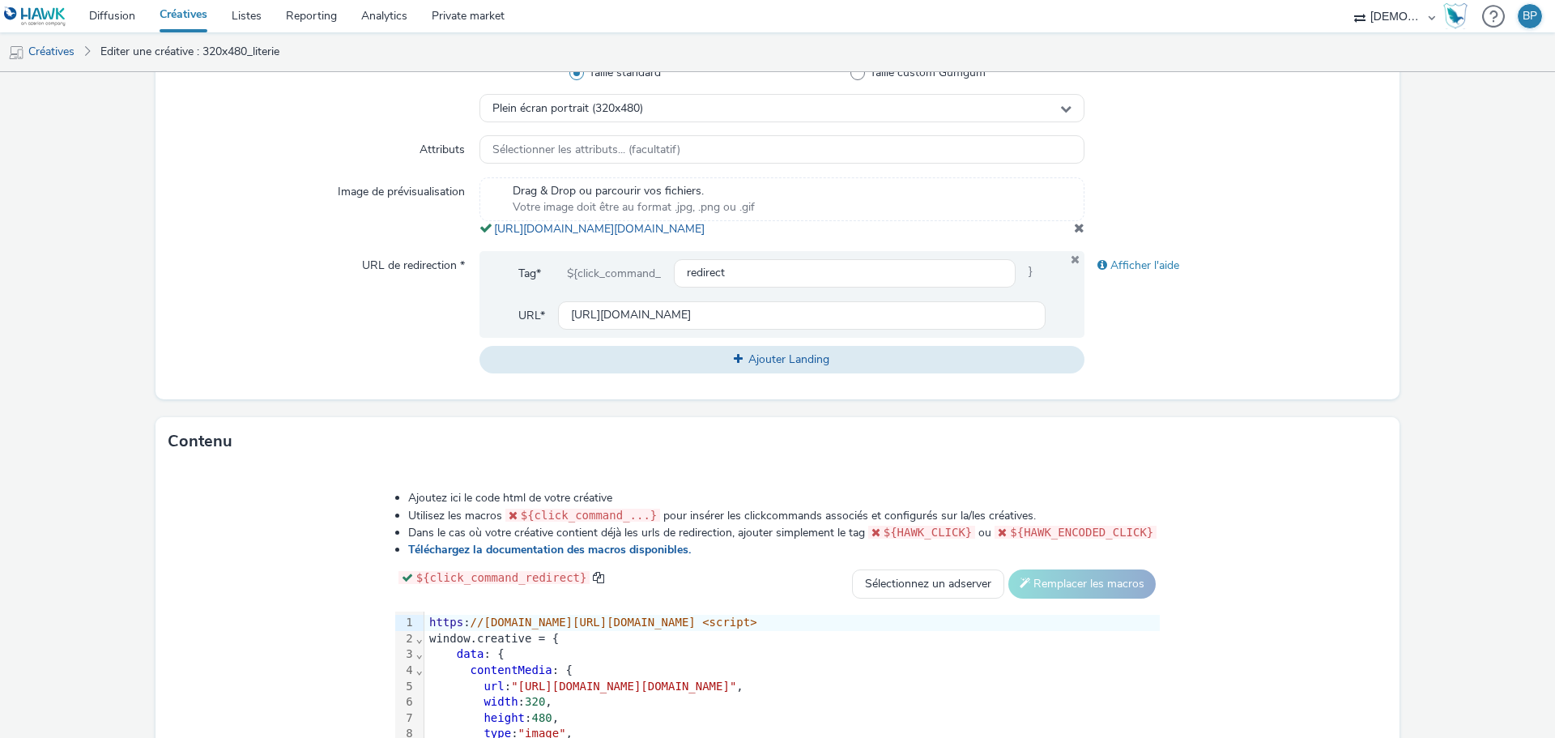
scroll to position [694, 0]
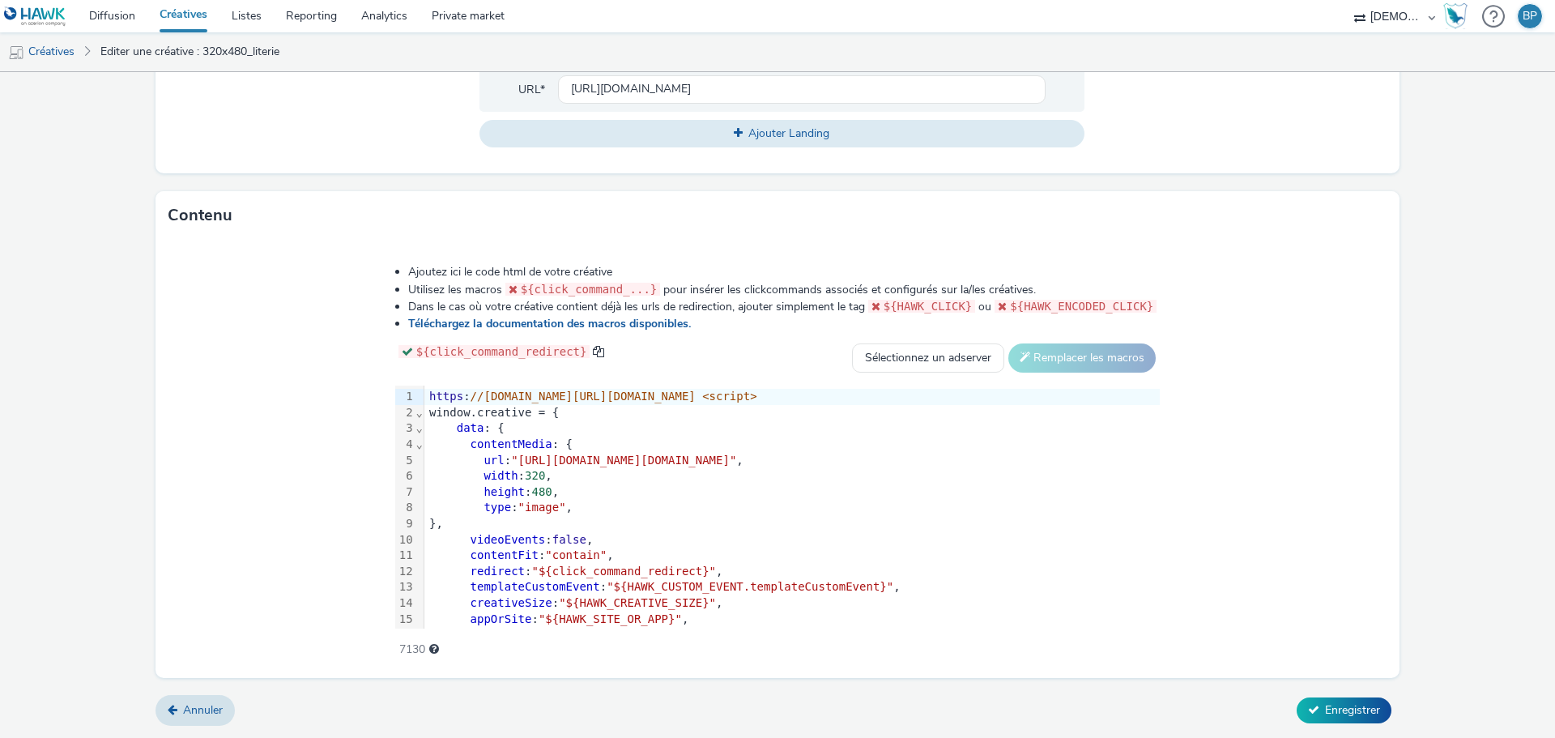
click at [1159, 530] on div "}," at bounding box center [791, 524] width 735 height 16
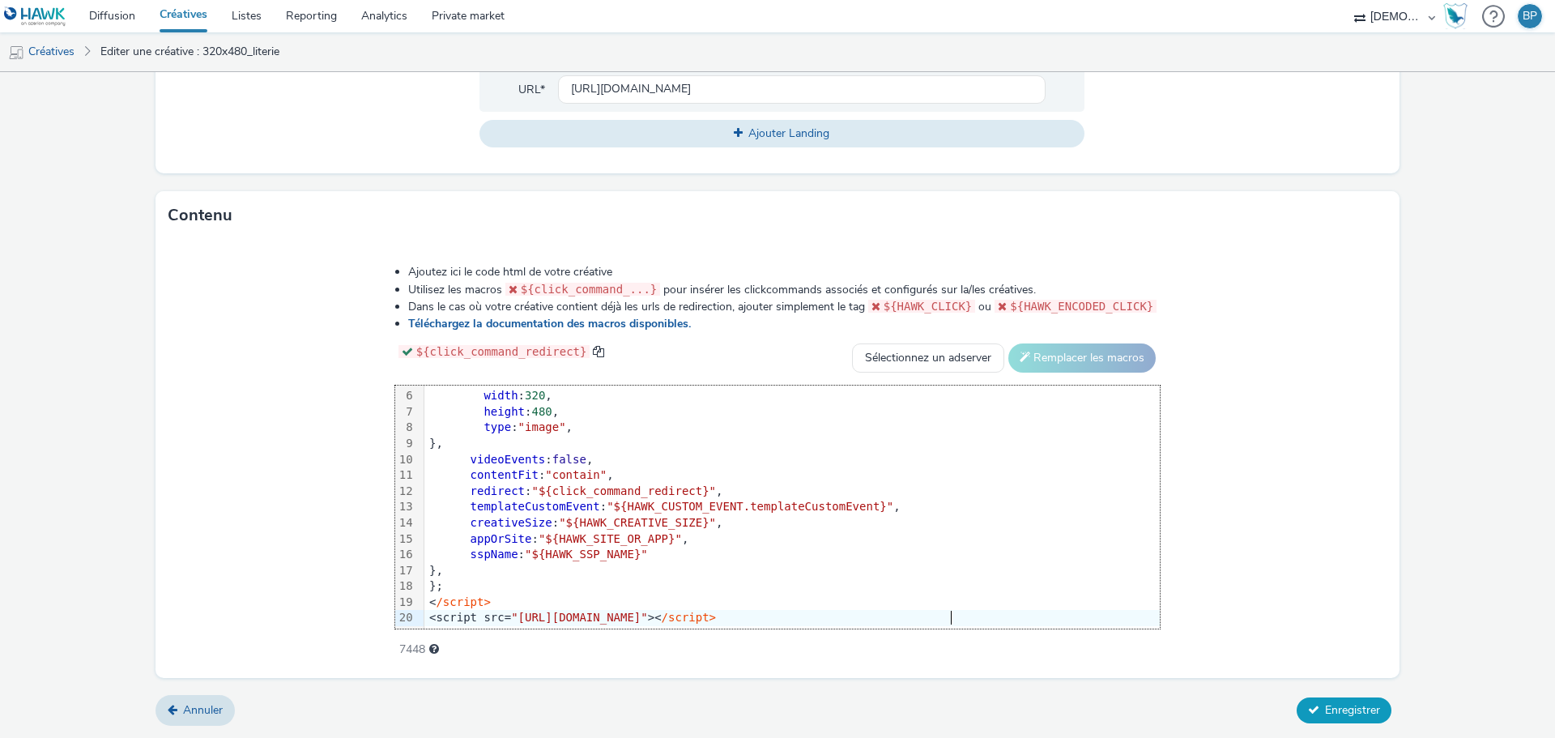
click at [1338, 700] on button "Enregistrer" at bounding box center [1343, 710] width 95 height 26
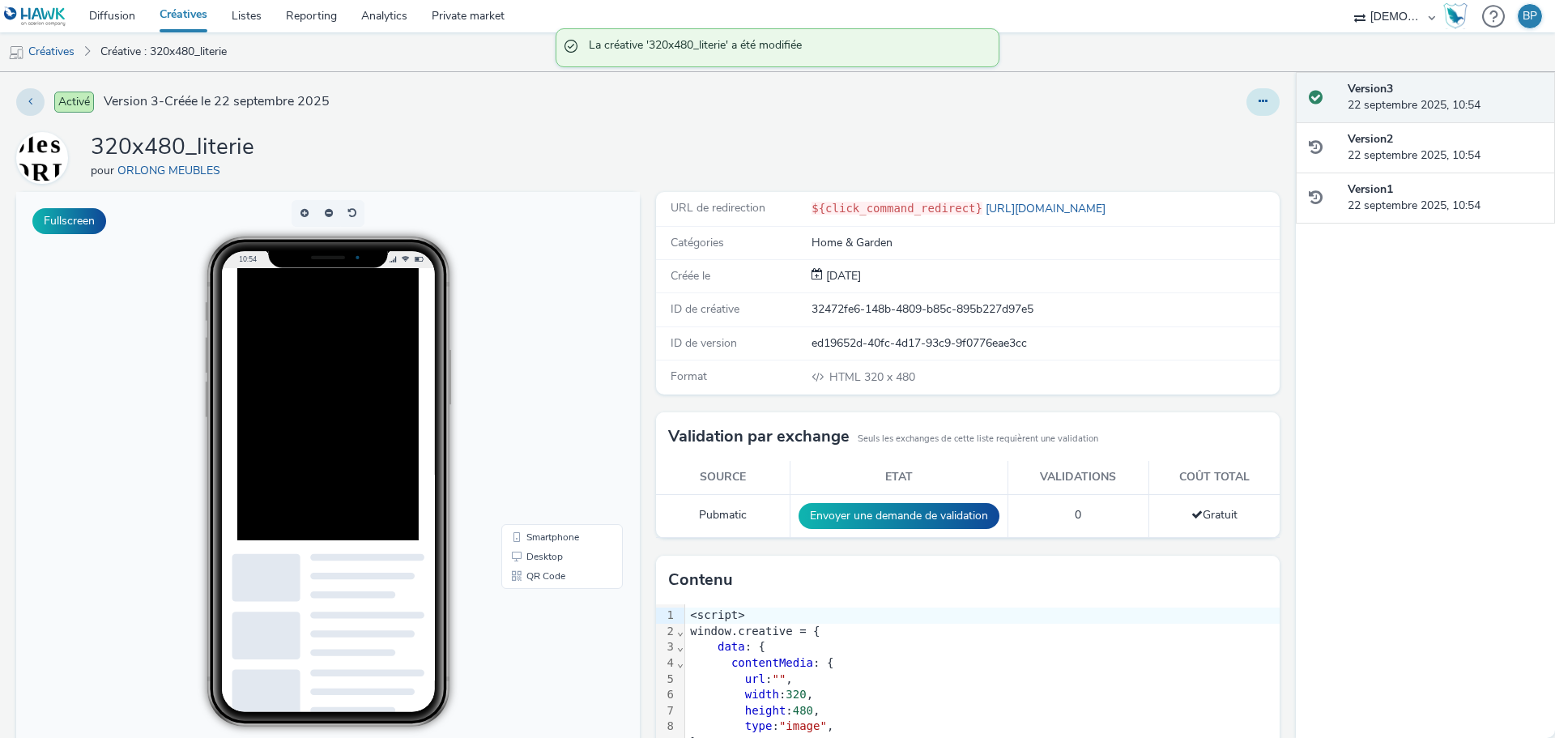
click at [1258, 104] on icon at bounding box center [1262, 101] width 9 height 11
click at [1225, 148] on link "Modifier" at bounding box center [1218, 134] width 121 height 32
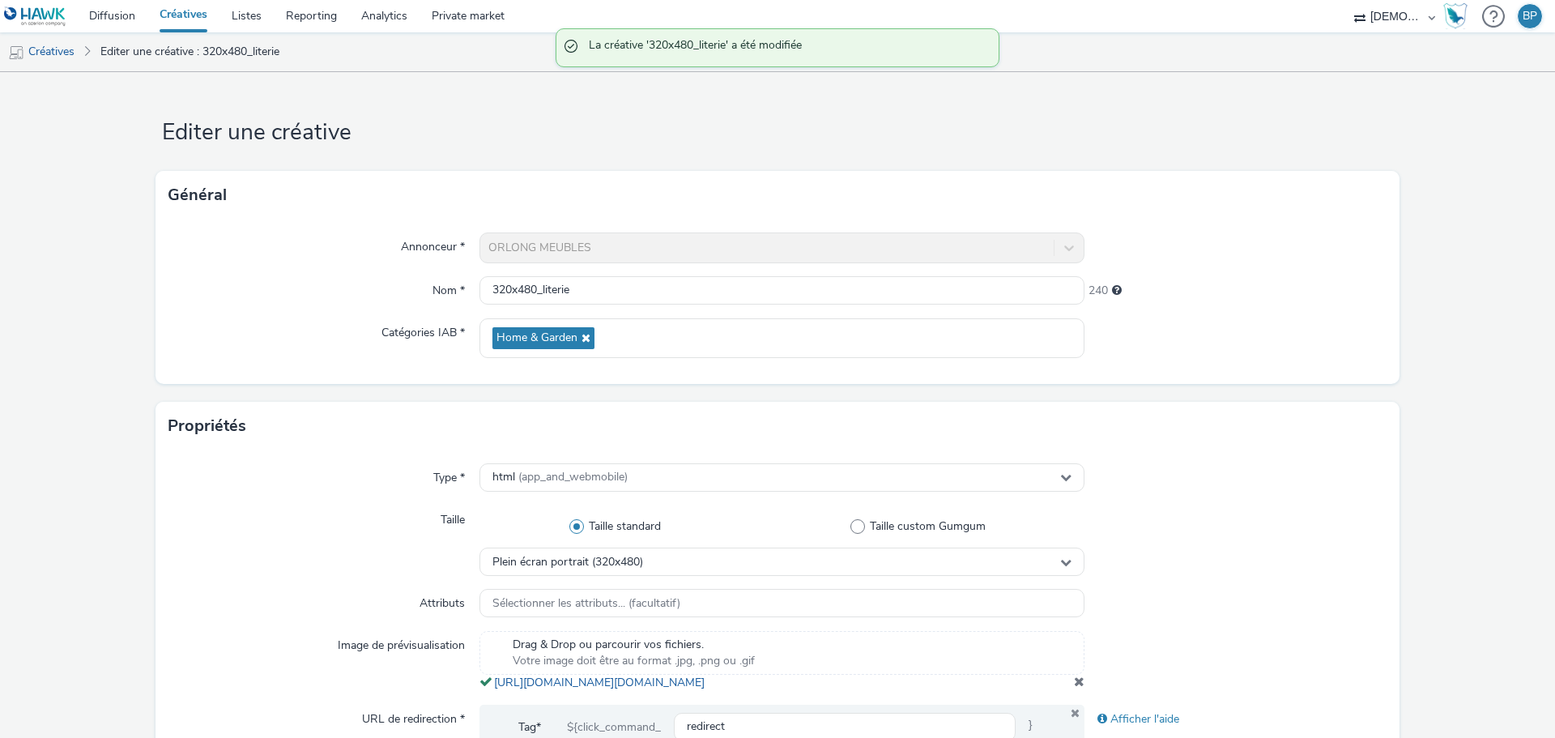
scroll to position [567, 0]
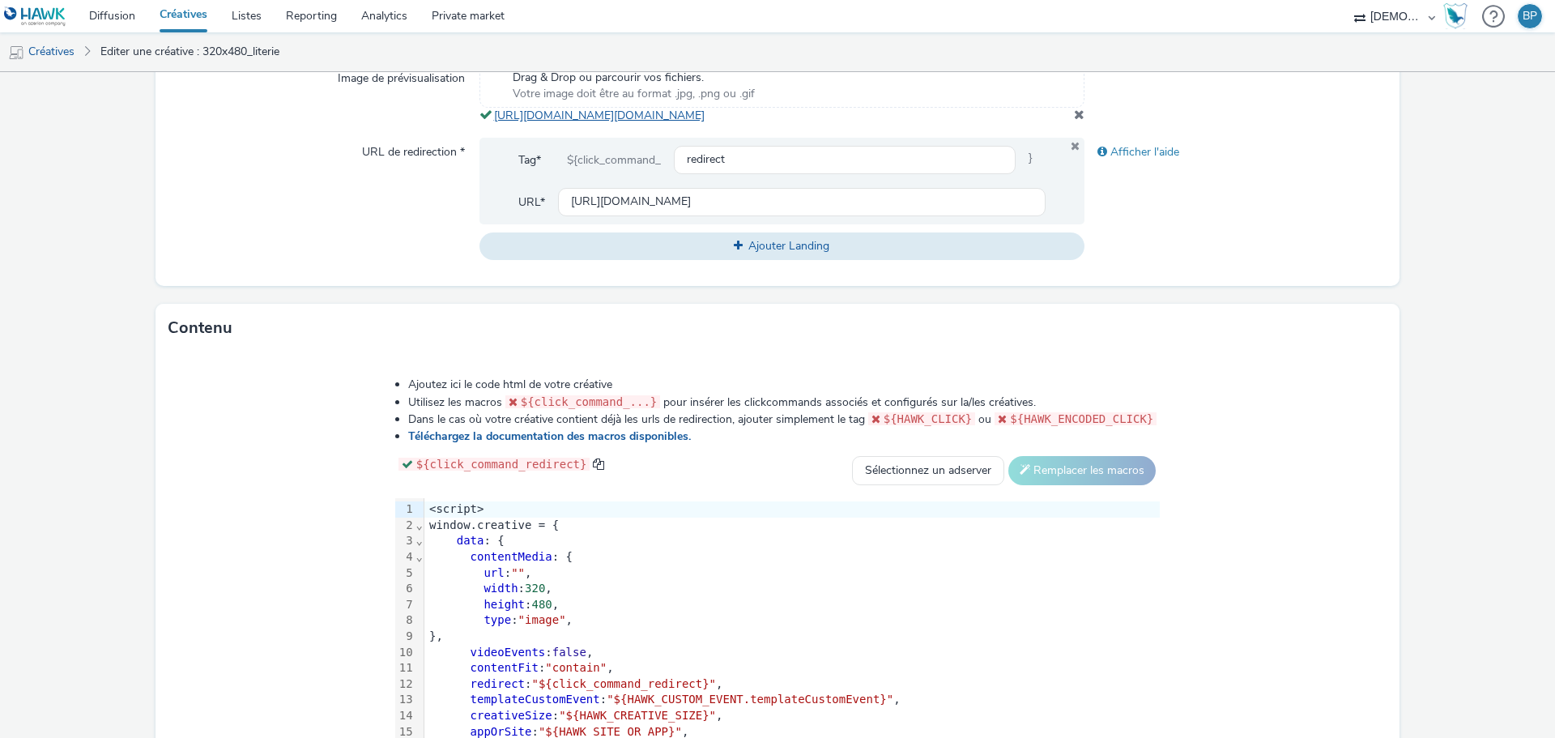
copy link "[URL][DOMAIN_NAME][DOMAIN_NAME]"
drag, startPoint x: 870, startPoint y: 131, endPoint x: 491, endPoint y: 108, distance: 379.7
click at [491, 108] on div "Drag & Drop ou parcourir vos fichiers. Votre image doit être au format .jpg, .p…" at bounding box center [781, 94] width 605 height 60
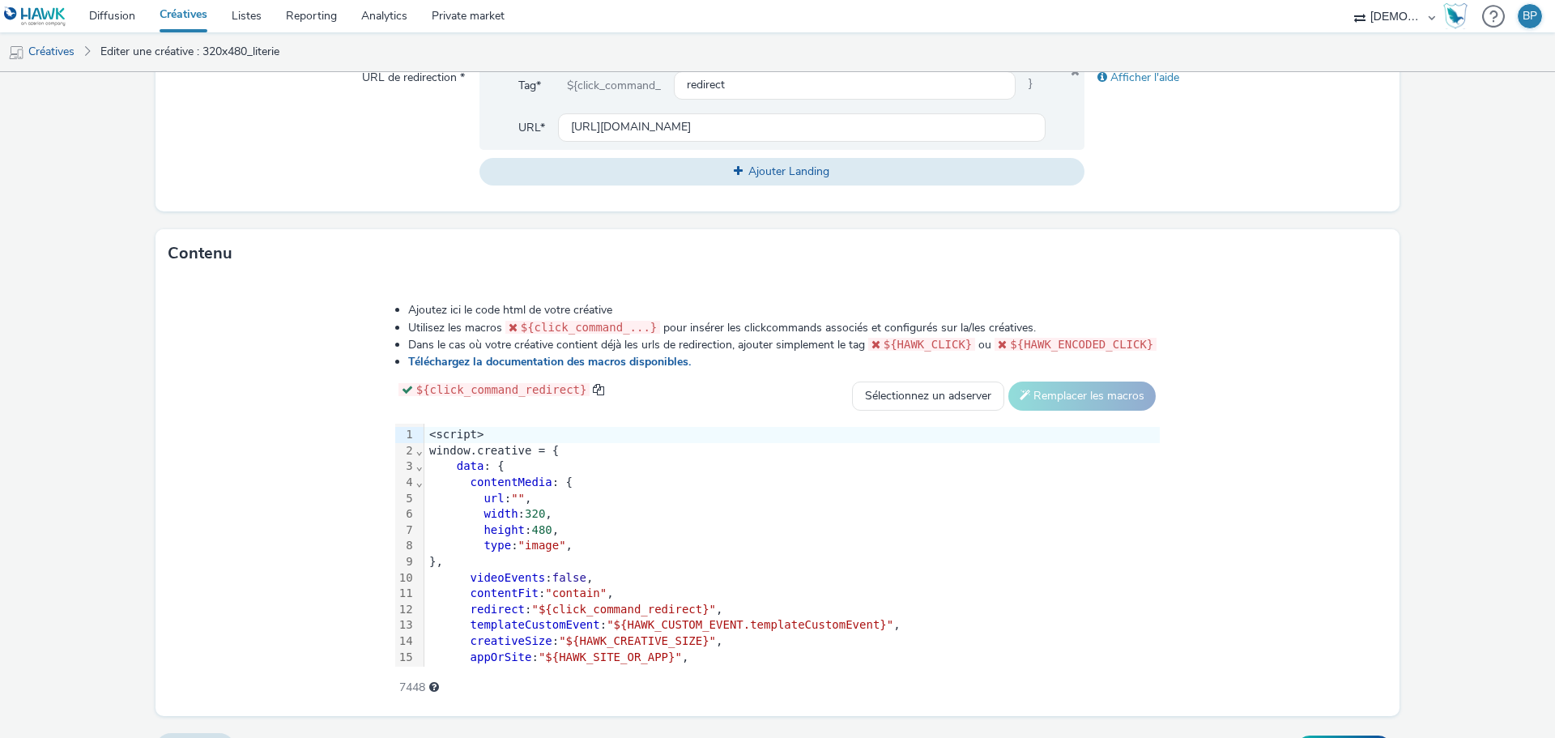
scroll to position [694, 0]
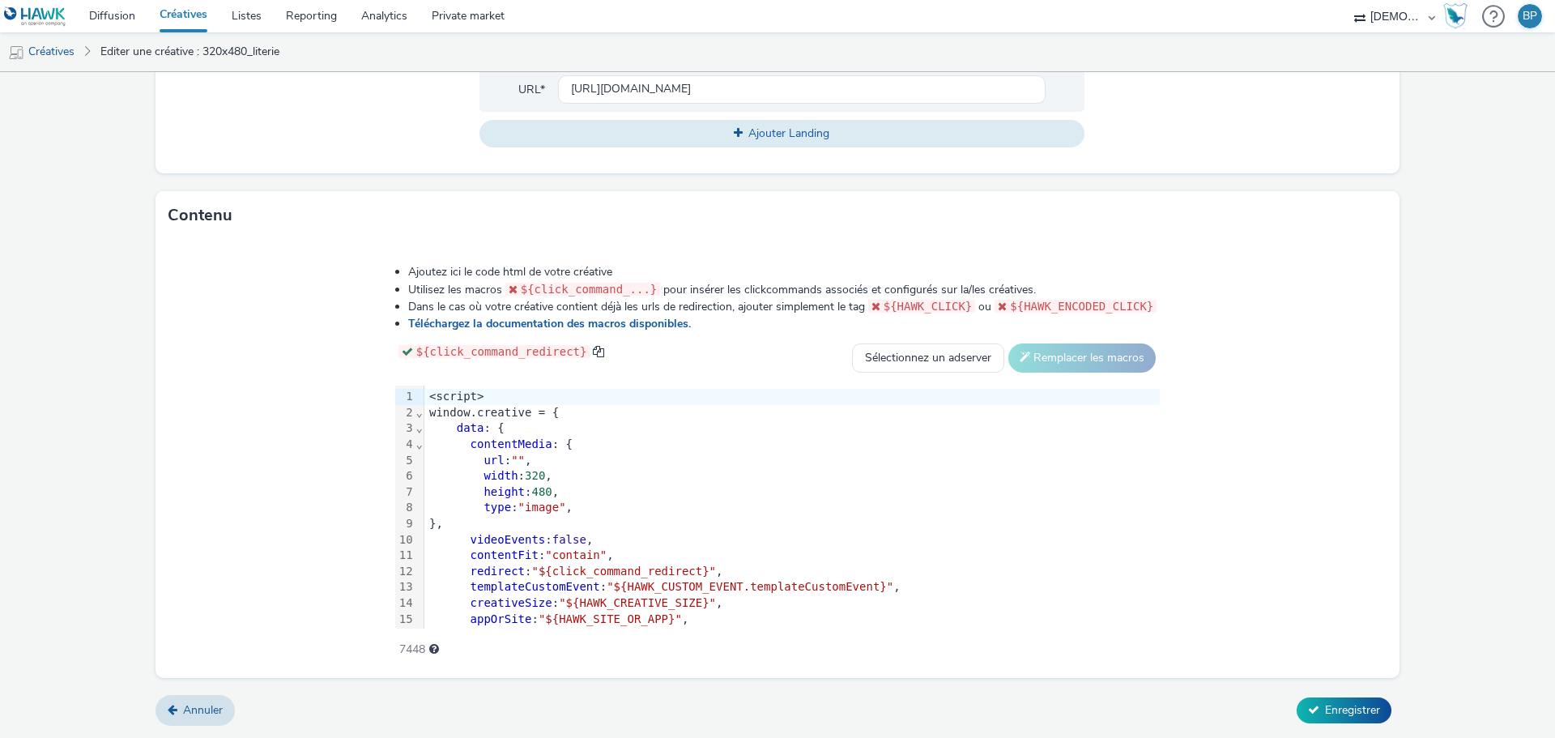
click at [521, 450] on span "contentMedia" at bounding box center [511, 443] width 82 height 13
click at [518, 466] on span """" at bounding box center [518, 459] width 14 height 13
click at [519, 453] on span """" at bounding box center [518, 459] width 14 height 13
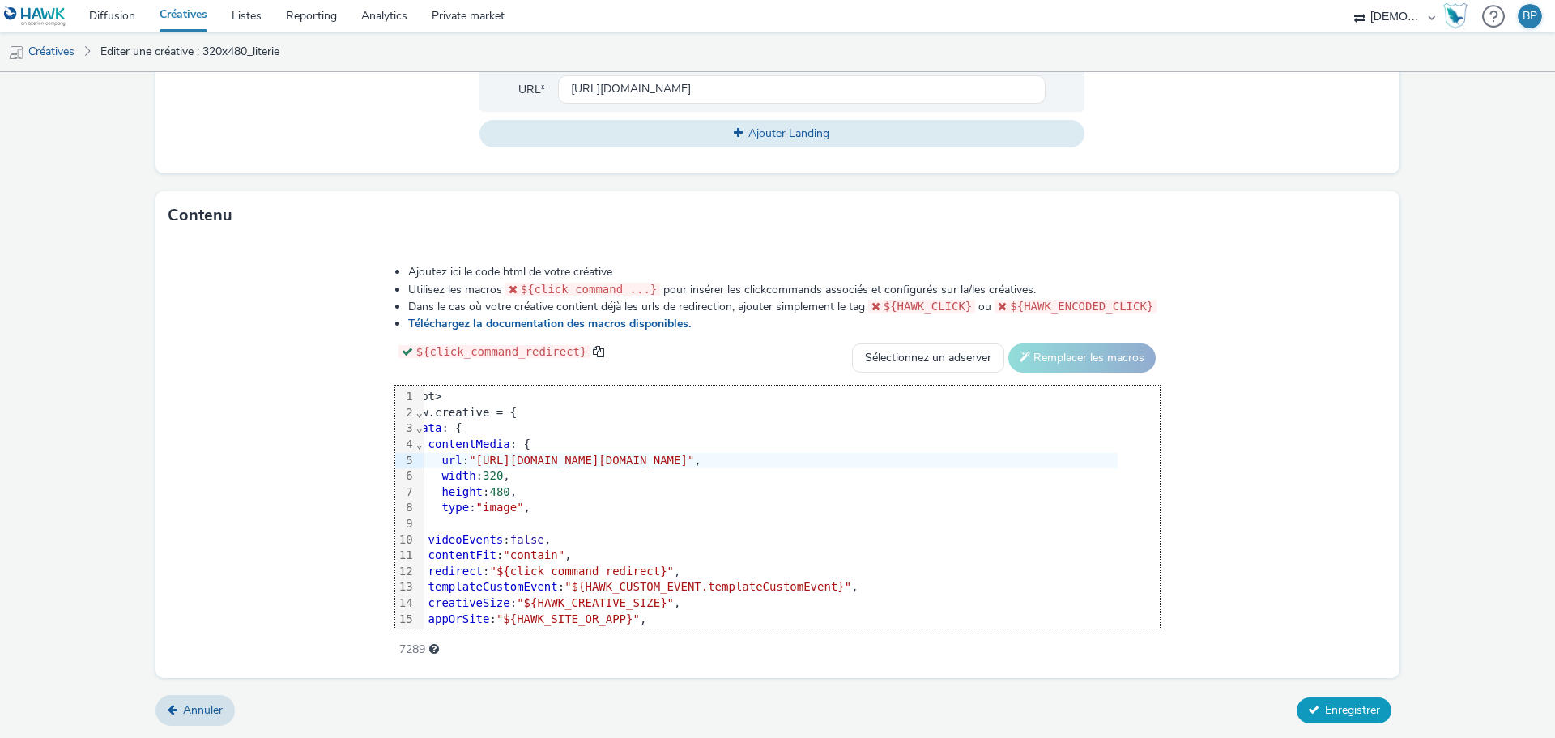
click at [1325, 707] on span "Enregistrer" at bounding box center [1352, 709] width 55 height 15
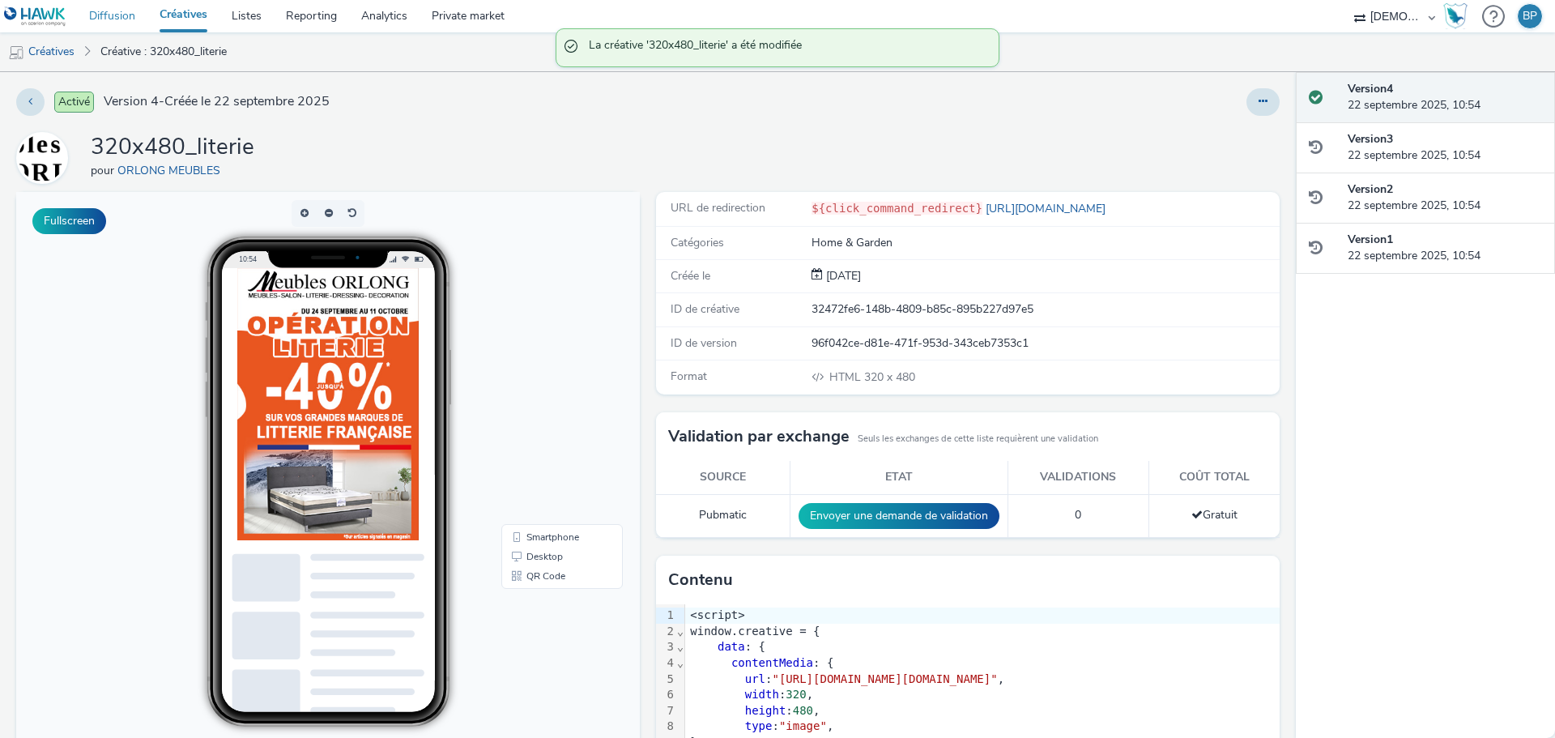
click at [104, 6] on link "Diffusion" at bounding box center [112, 16] width 70 height 32
